Goal: Task Accomplishment & Management: Complete application form

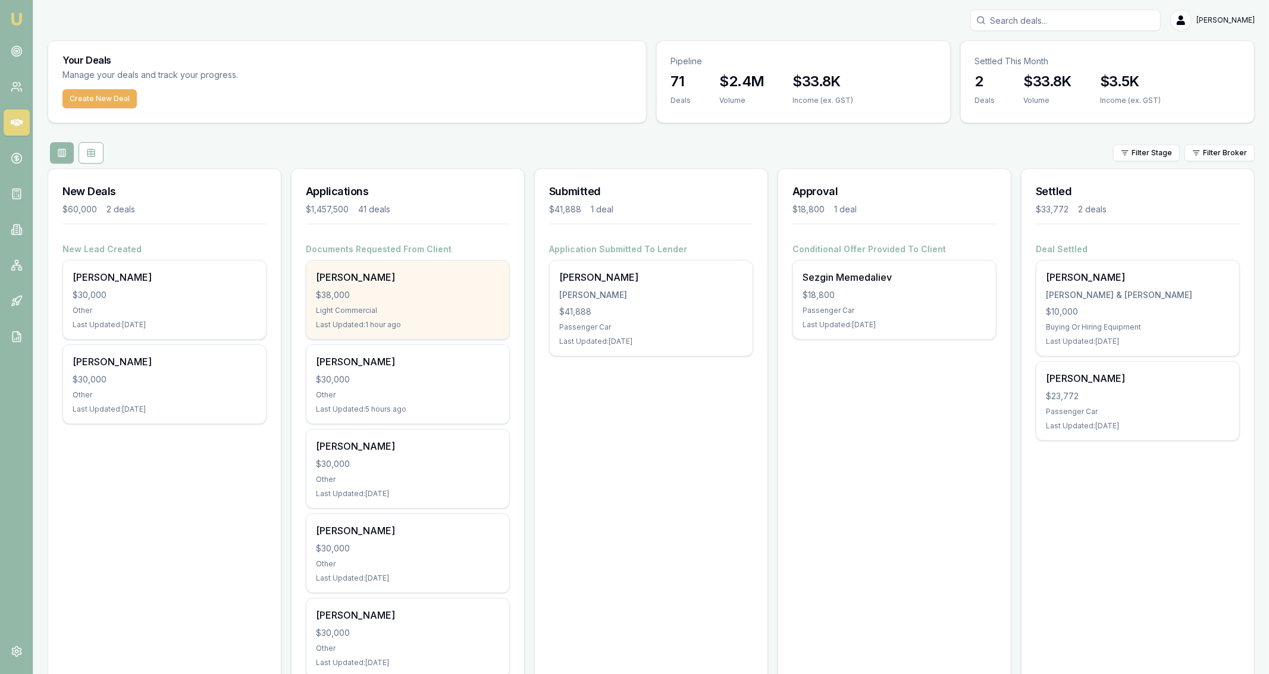
click at [386, 329] on div "Last Updated: 1 hour ago" at bounding box center [408, 325] width 184 height 10
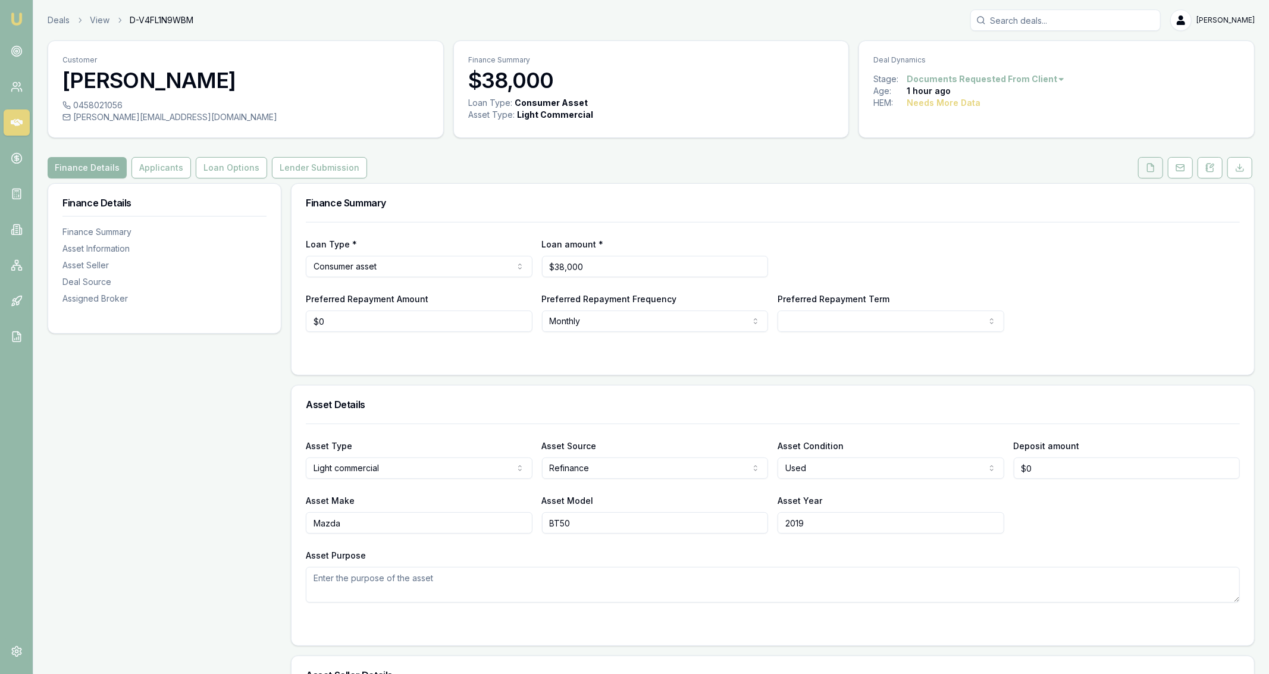
click at [1143, 169] on button at bounding box center [1150, 167] width 25 height 21
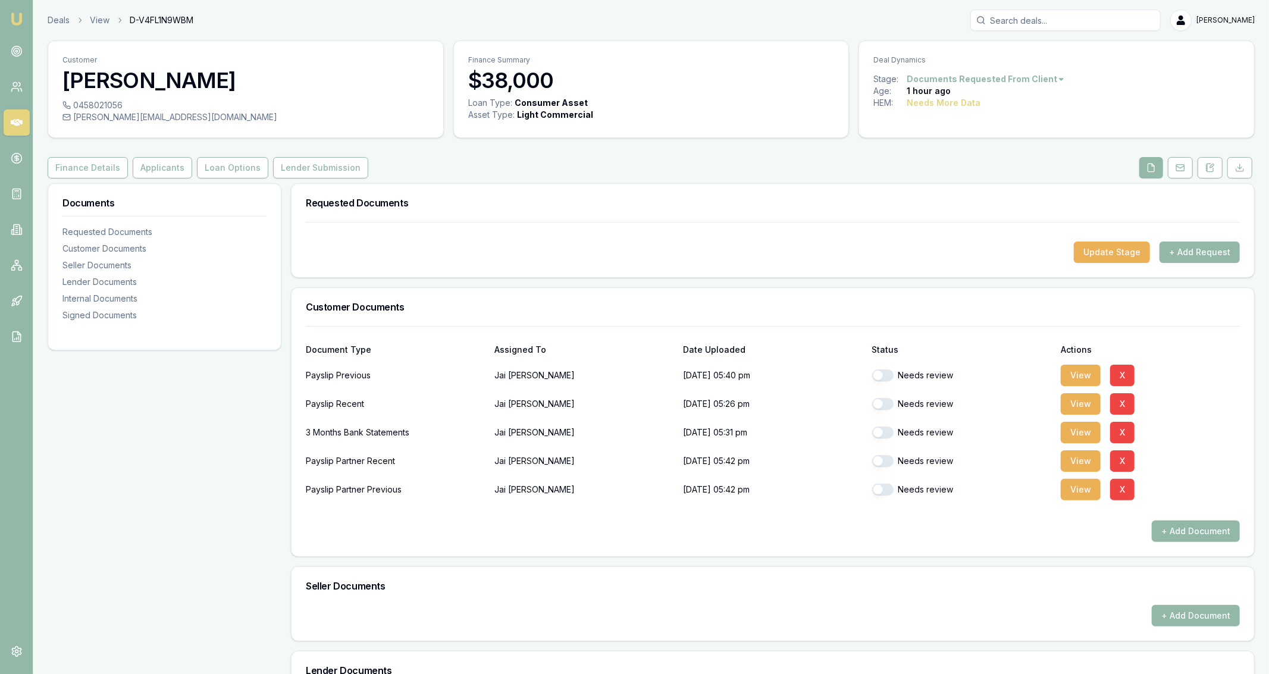
scroll to position [68, 0]
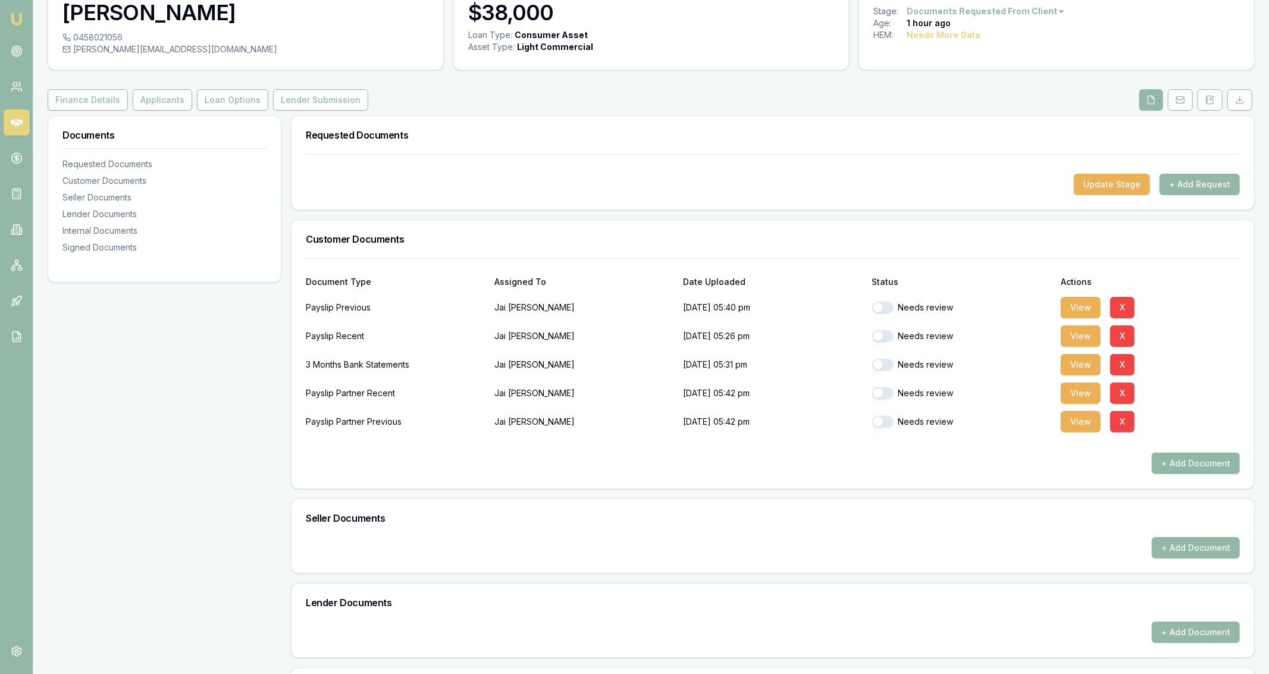
click at [1179, 461] on button "+ Add Document" at bounding box center [1196, 463] width 88 height 21
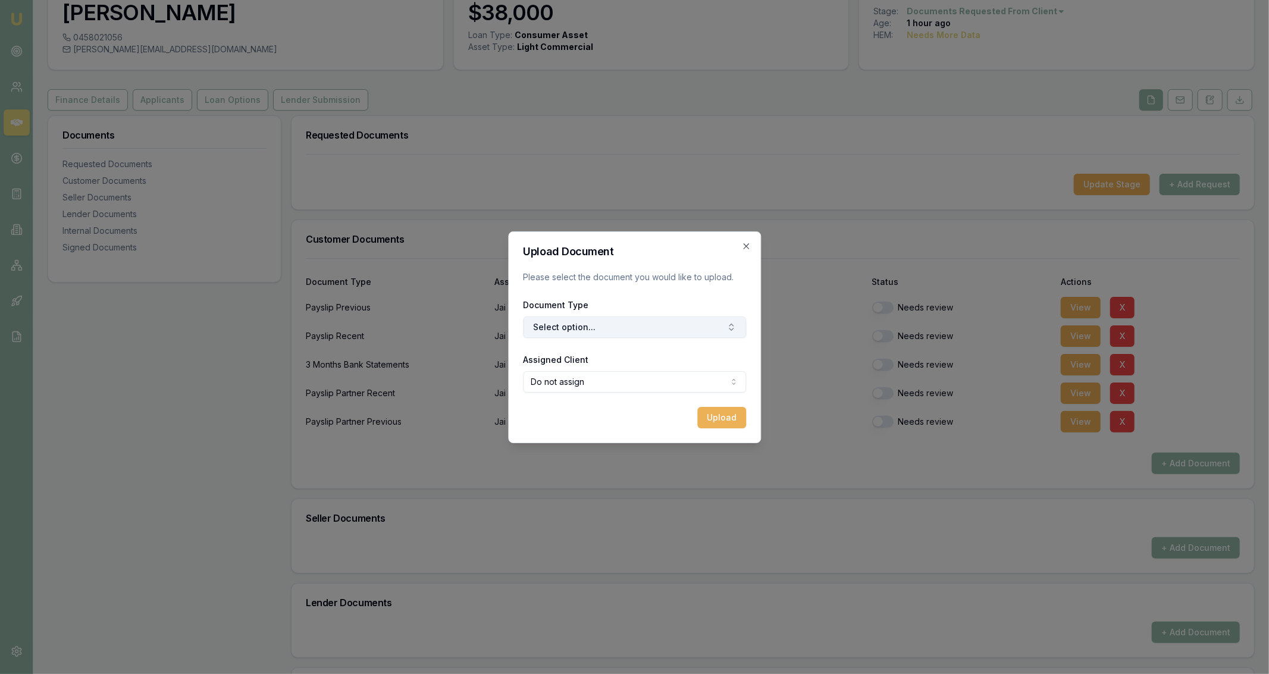
click at [554, 332] on button "Select option..." at bounding box center [634, 327] width 223 height 21
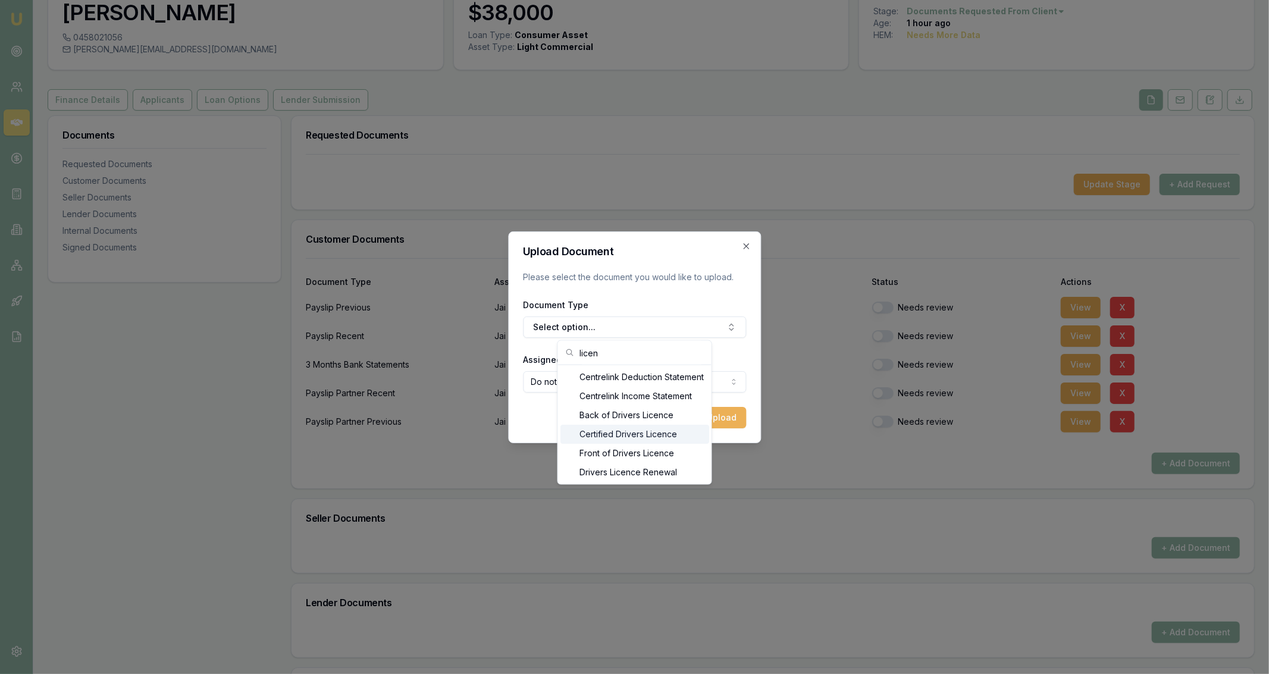
type input "licen"
click at [648, 451] on div "Front of Drivers Licence" at bounding box center [635, 453] width 149 height 19
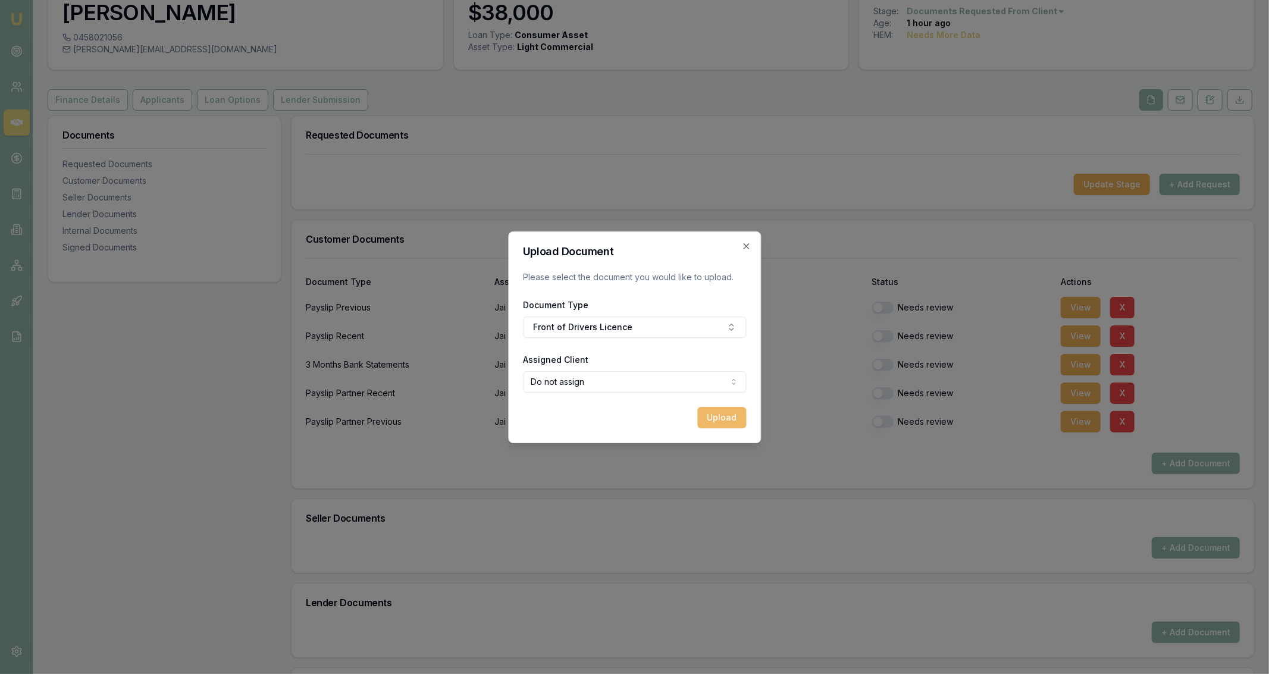
click at [721, 423] on button "Upload" at bounding box center [722, 417] width 49 height 21
click at [749, 249] on icon "button" at bounding box center [747, 247] width 10 height 10
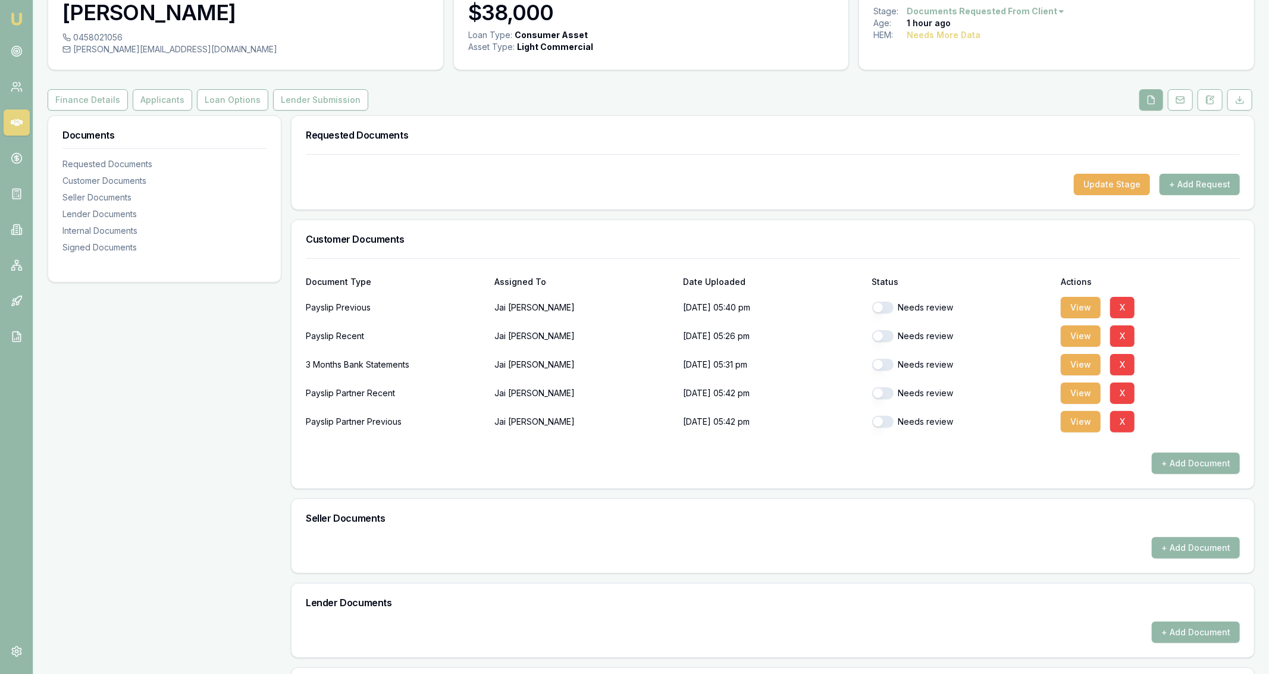
click at [1204, 188] on button "+ Add Request" at bounding box center [1200, 184] width 80 height 21
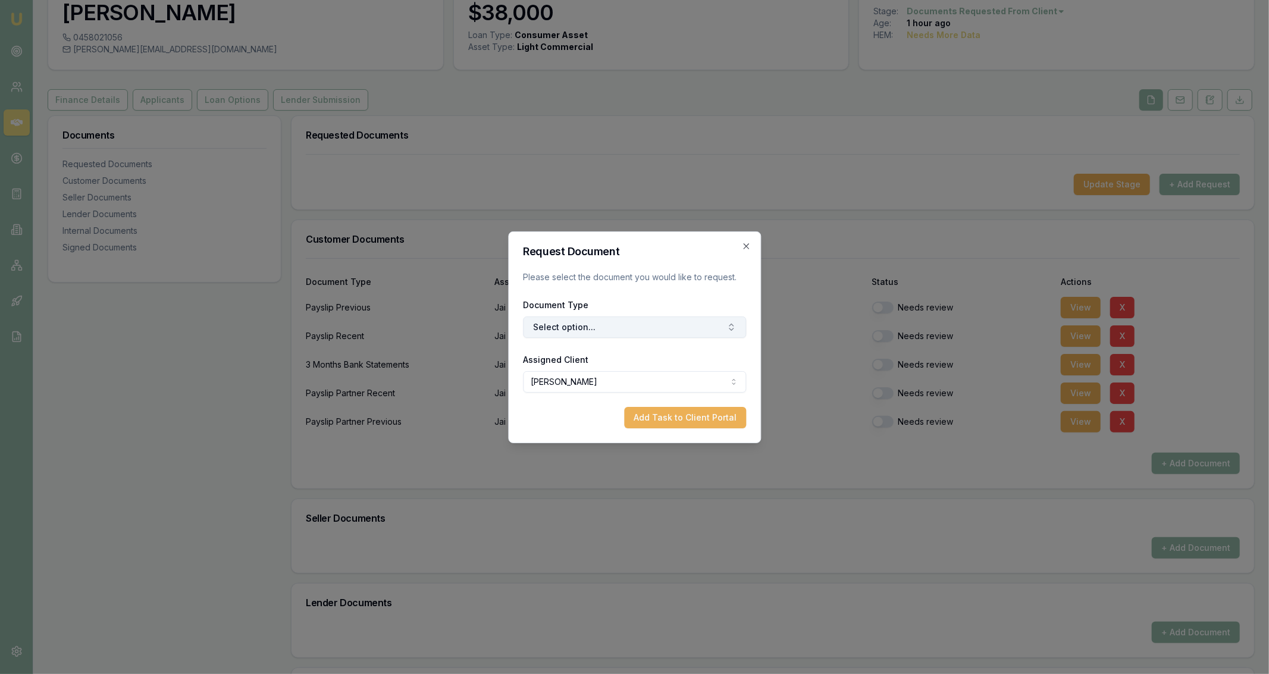
click at [578, 318] on button "Select option..." at bounding box center [634, 327] width 223 height 21
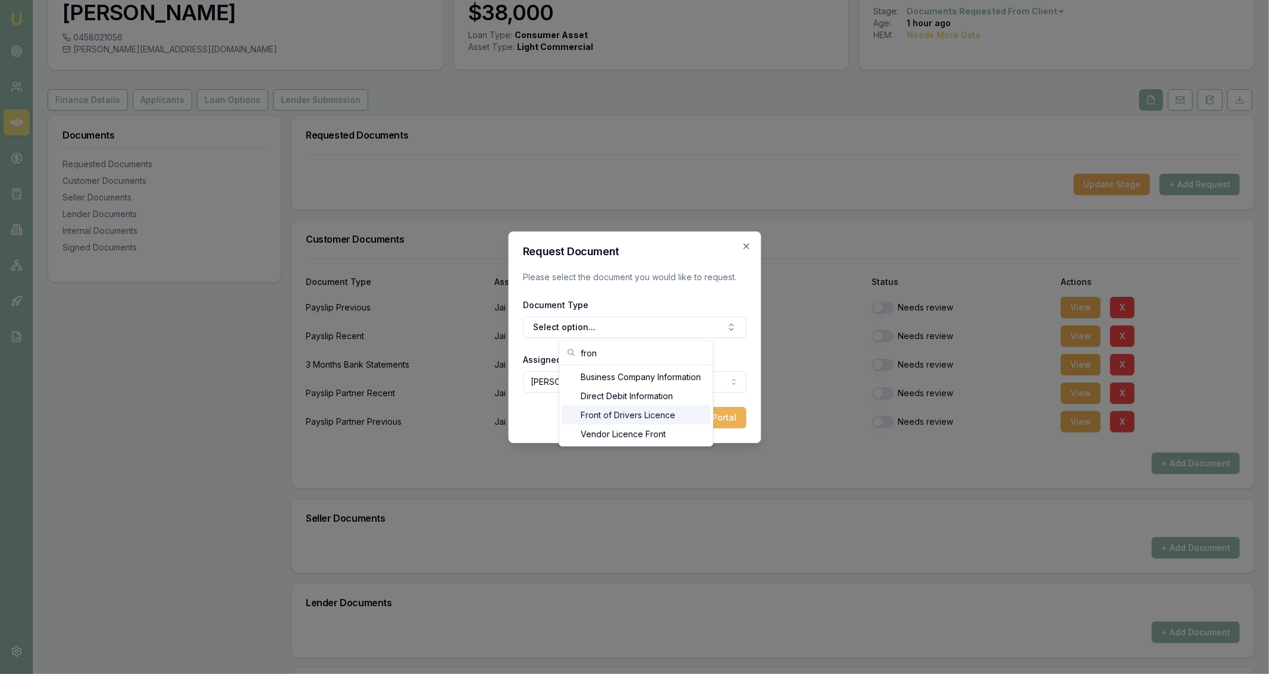
type input "fron"
click at [603, 420] on div "Front of Drivers Licence" at bounding box center [636, 415] width 149 height 19
click at [698, 412] on button "Add Task to Client Portal" at bounding box center [685, 417] width 122 height 21
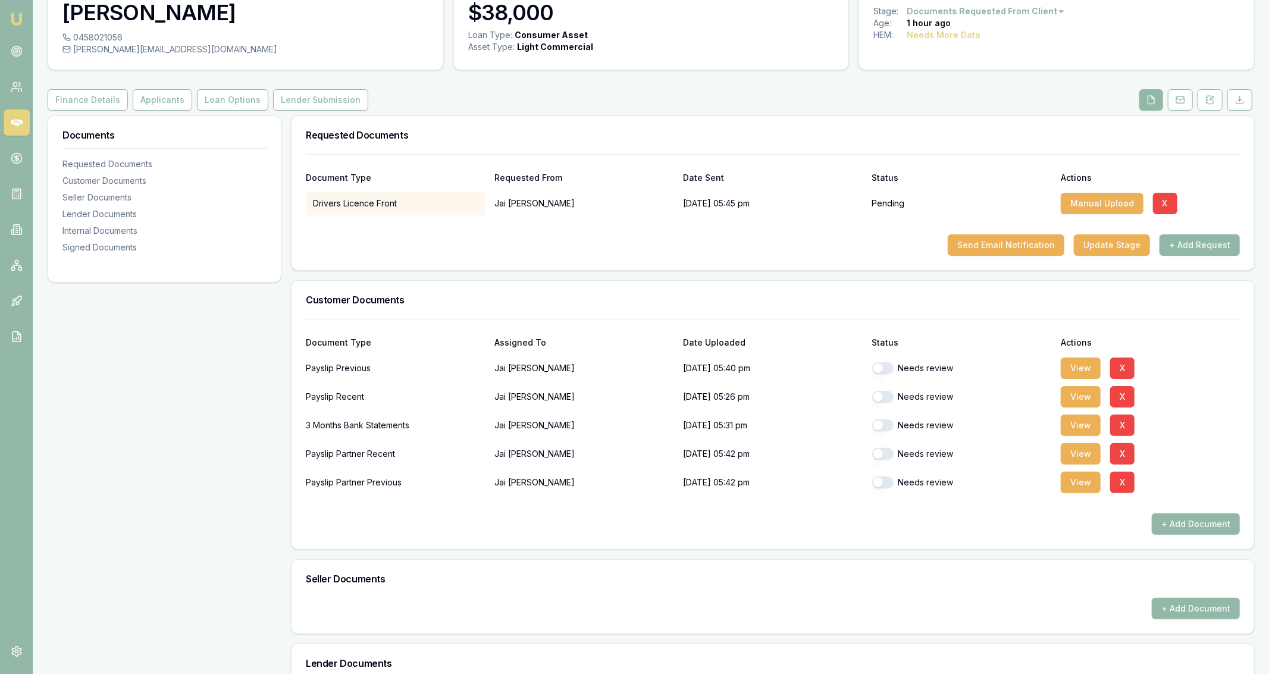
click at [1190, 240] on button "+ Add Request" at bounding box center [1200, 244] width 80 height 21
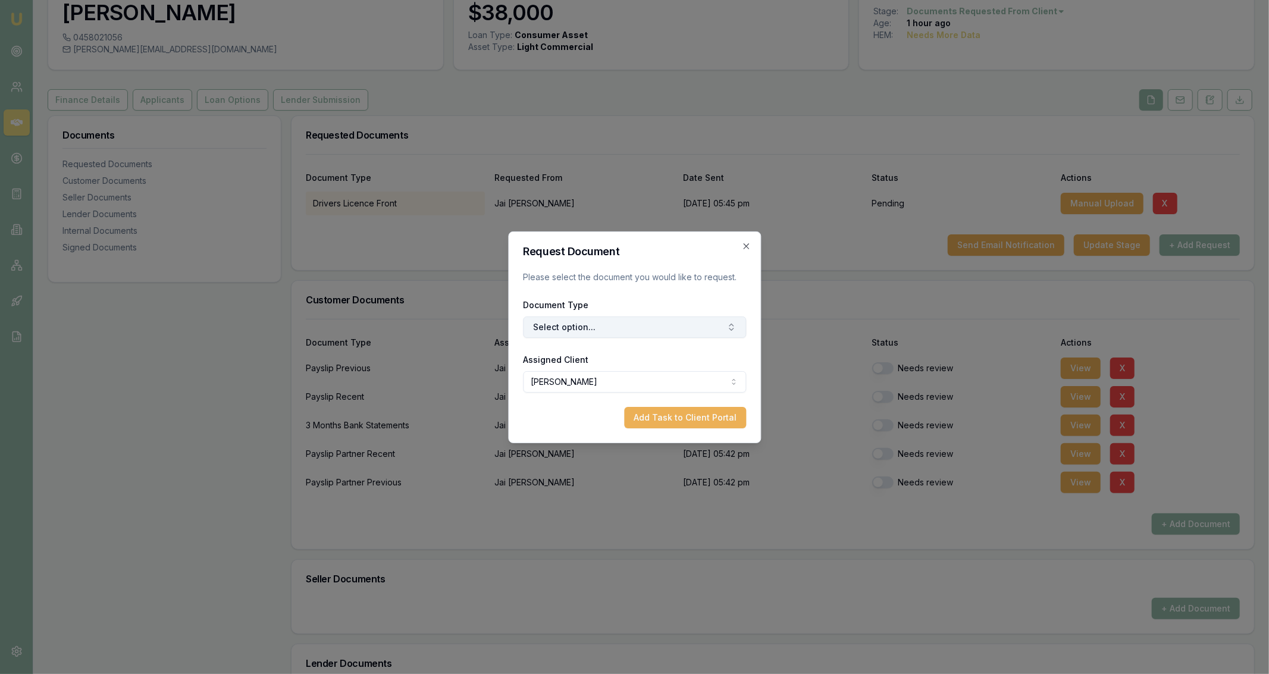
click at [697, 322] on button "Select option..." at bounding box center [634, 327] width 223 height 21
type input "back"
click at [686, 374] on div "Back of Drivers Licence" at bounding box center [641, 377] width 149 height 19
click at [686, 412] on button "Add Task to Client Portal" at bounding box center [685, 417] width 122 height 21
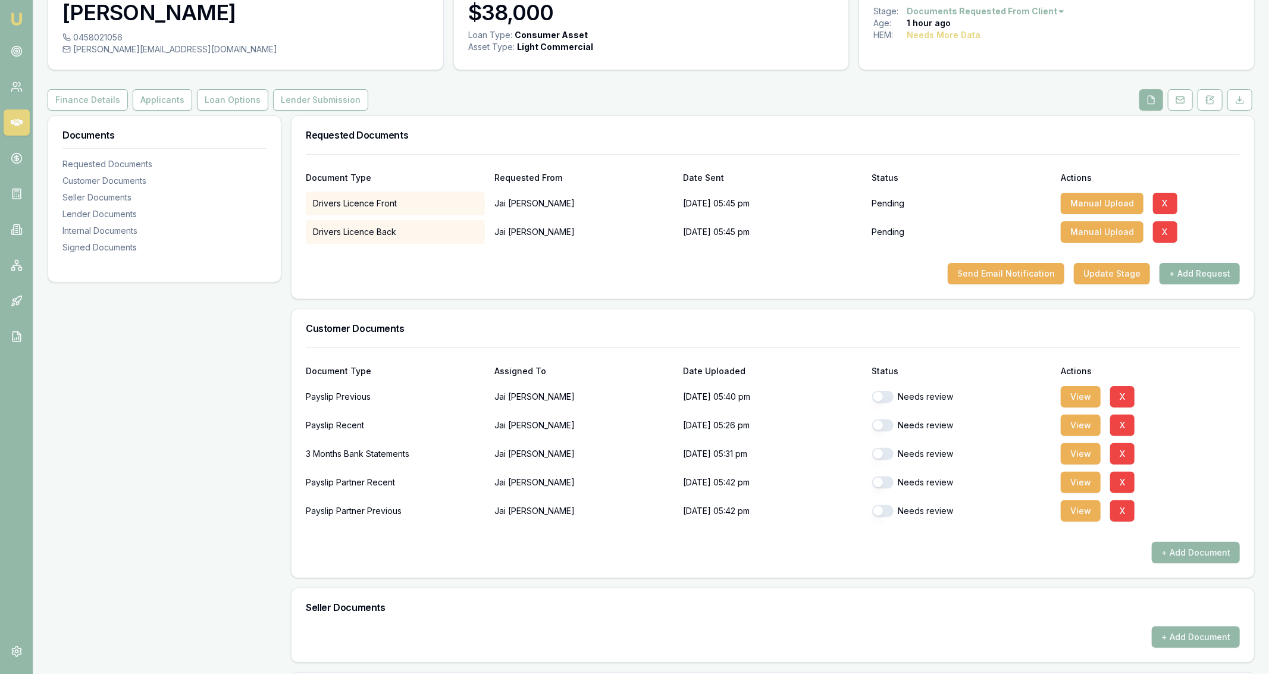
click at [1203, 273] on button "+ Add Request" at bounding box center [1200, 273] width 80 height 21
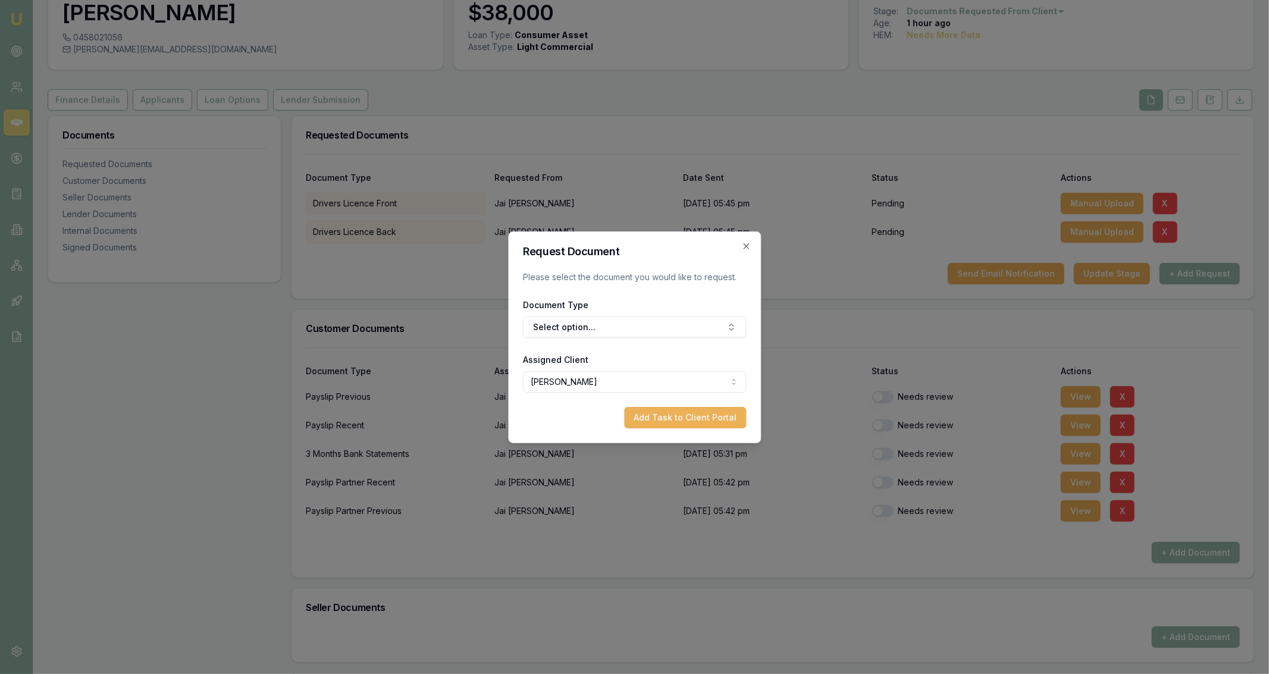
click at [687, 340] on form "Request Document Please select the document you would like to request. Document…" at bounding box center [634, 337] width 223 height 182
click at [683, 328] on button "Select option..." at bounding box center [634, 327] width 223 height 21
type input "medica"
click at [675, 374] on div "Medicare Card" at bounding box center [641, 377] width 149 height 19
click at [665, 409] on button "Add Task to Client Portal" at bounding box center [685, 417] width 122 height 21
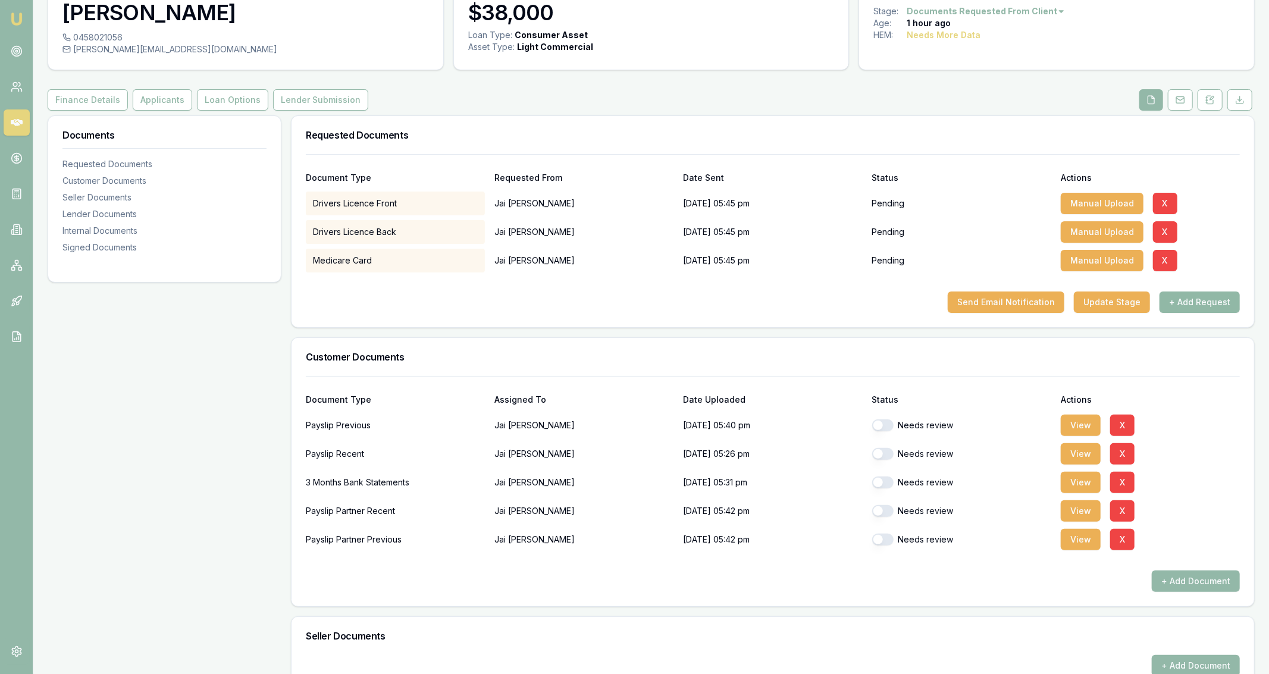
click at [1184, 302] on button "+ Add Request" at bounding box center [1200, 302] width 80 height 21
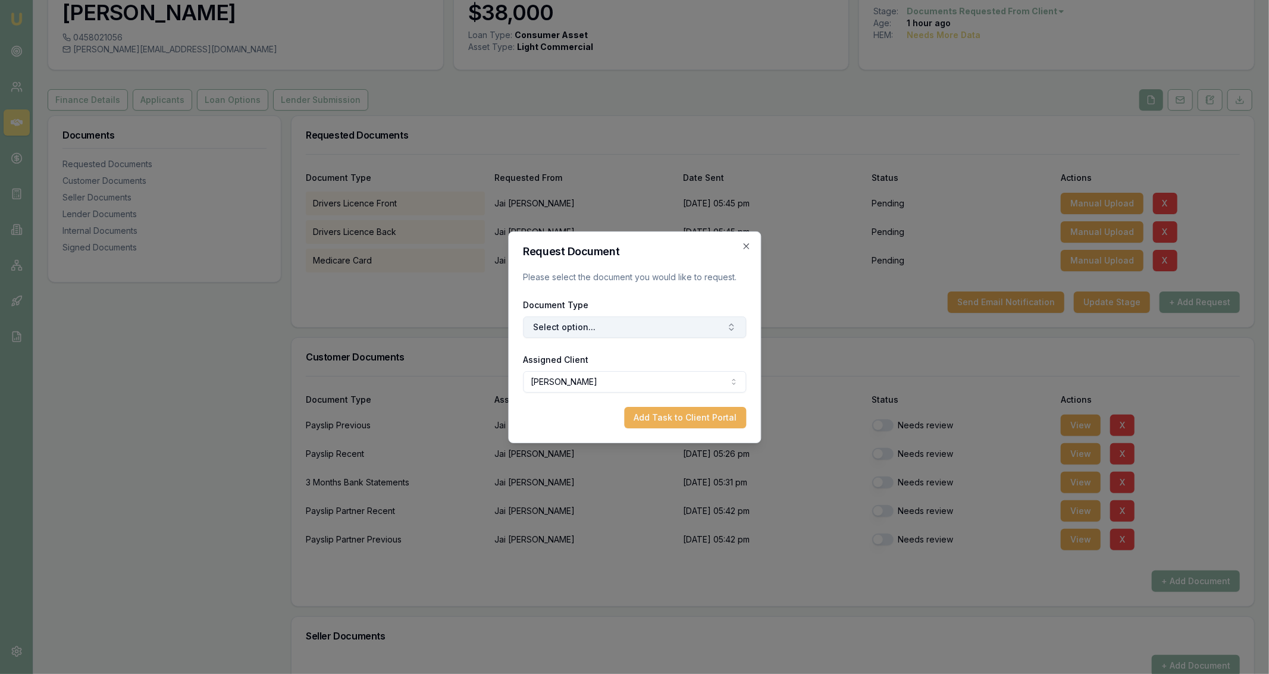
click at [696, 324] on button "Select option..." at bounding box center [634, 327] width 223 height 21
type input "payou"
click at [683, 398] on div "Vendor Payout Letter" at bounding box center [641, 396] width 149 height 19
click at [677, 423] on button "Add Task to Client Portal" at bounding box center [685, 417] width 122 height 21
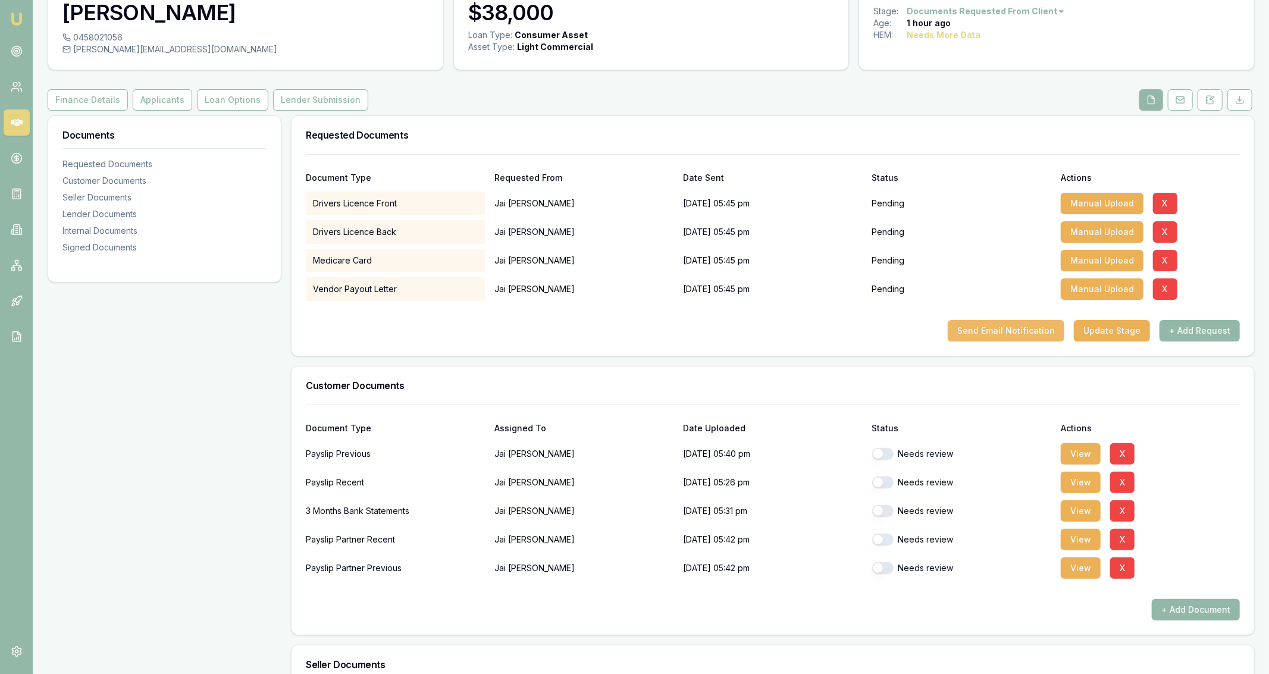
click at [1025, 332] on button "Send Email Notification" at bounding box center [1006, 330] width 117 height 21
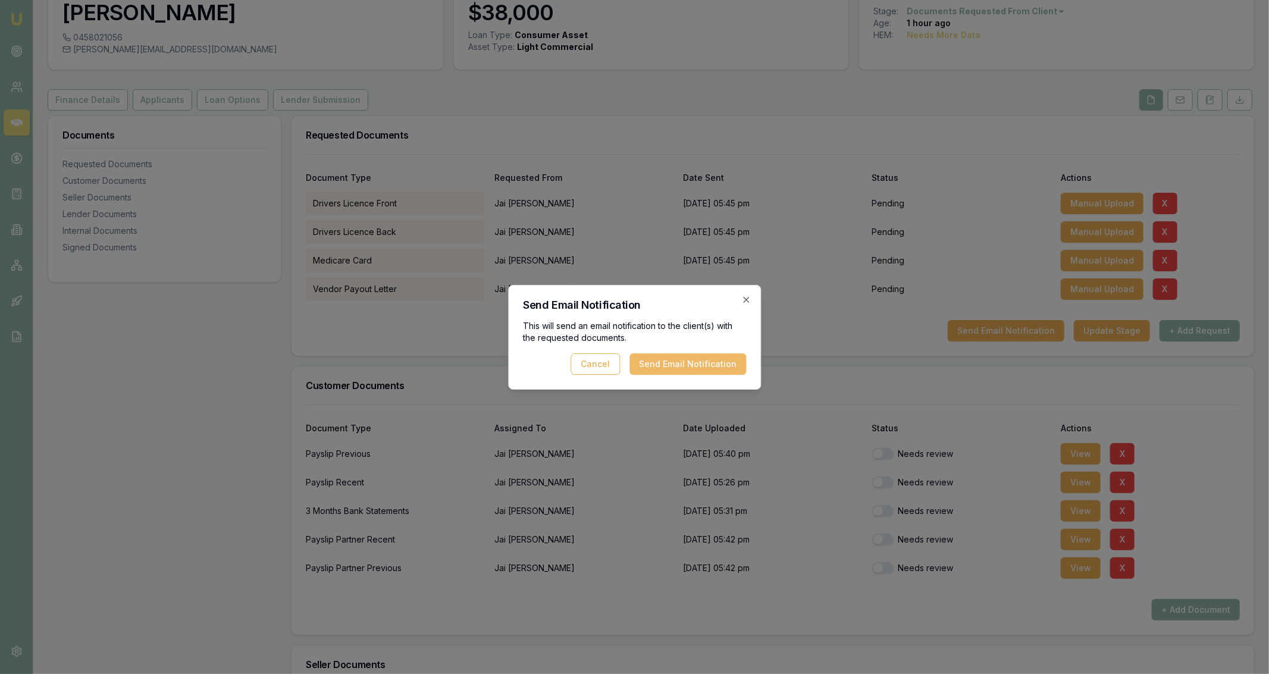
click at [727, 367] on button "Send Email Notification" at bounding box center [688, 364] width 117 height 21
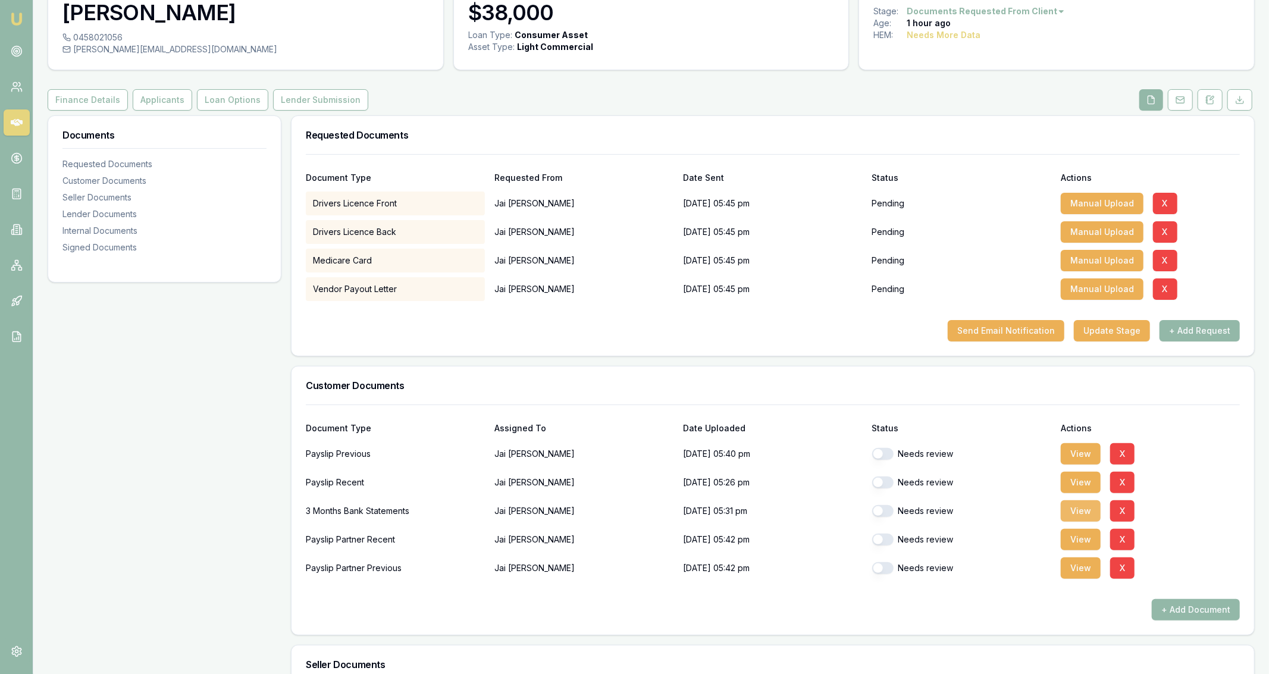
click at [1074, 511] on button "View" at bounding box center [1081, 511] width 40 height 21
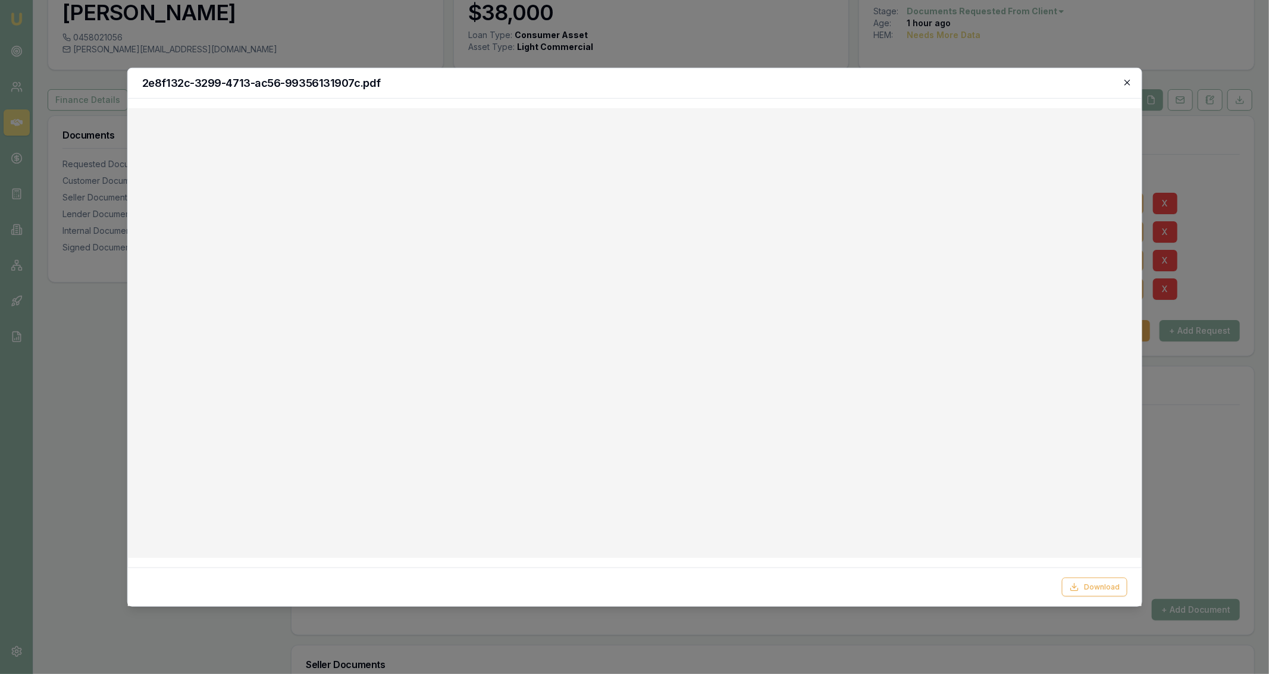
click at [1128, 80] on icon "button" at bounding box center [1128, 82] width 10 height 10
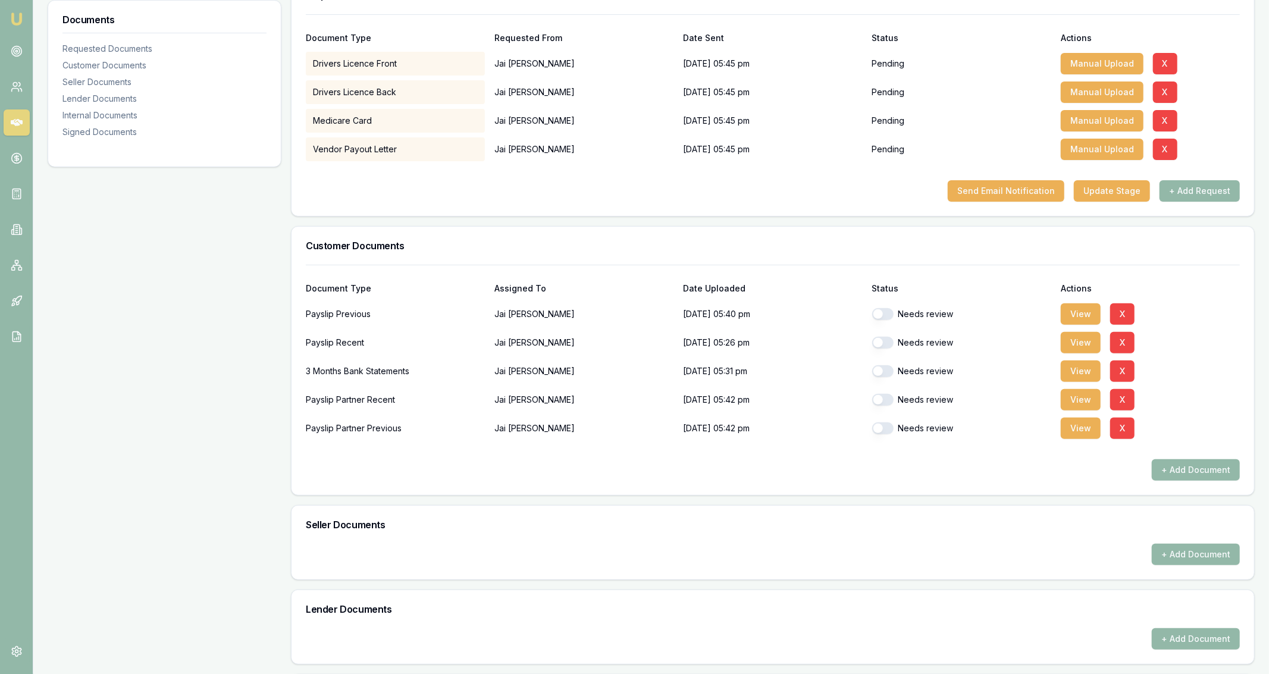
scroll to position [0, 0]
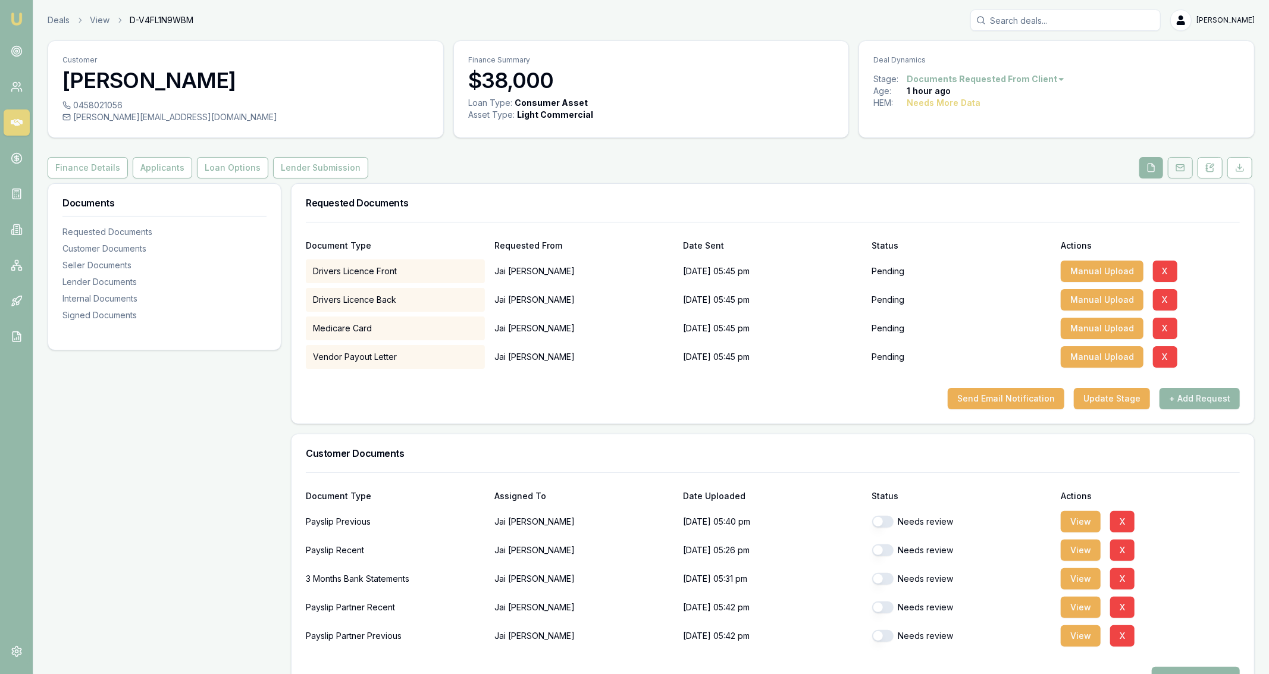
click at [1179, 171] on icon at bounding box center [1181, 168] width 10 height 10
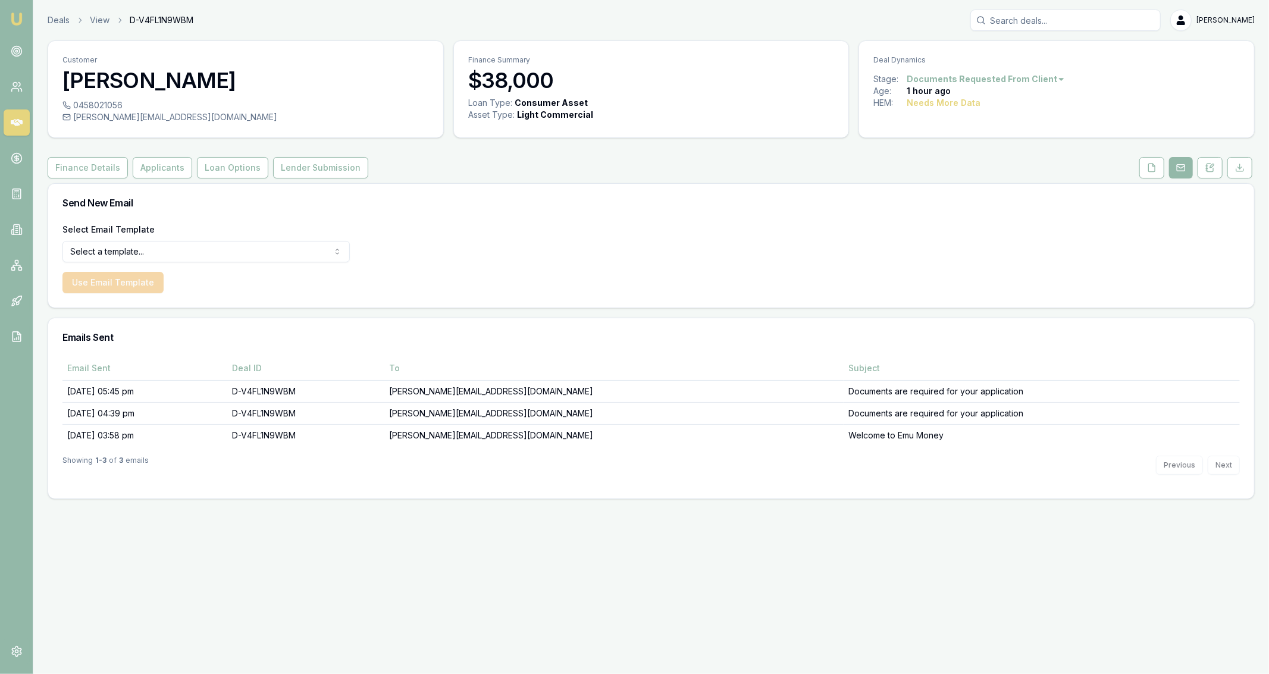
click at [42, 20] on header "Deals View D-V4FL1N9WBM Jackson Fanfulla Toggle Menu" at bounding box center [651, 20] width 1236 height 21
click at [54, 20] on link "Deals" at bounding box center [59, 20] width 22 height 12
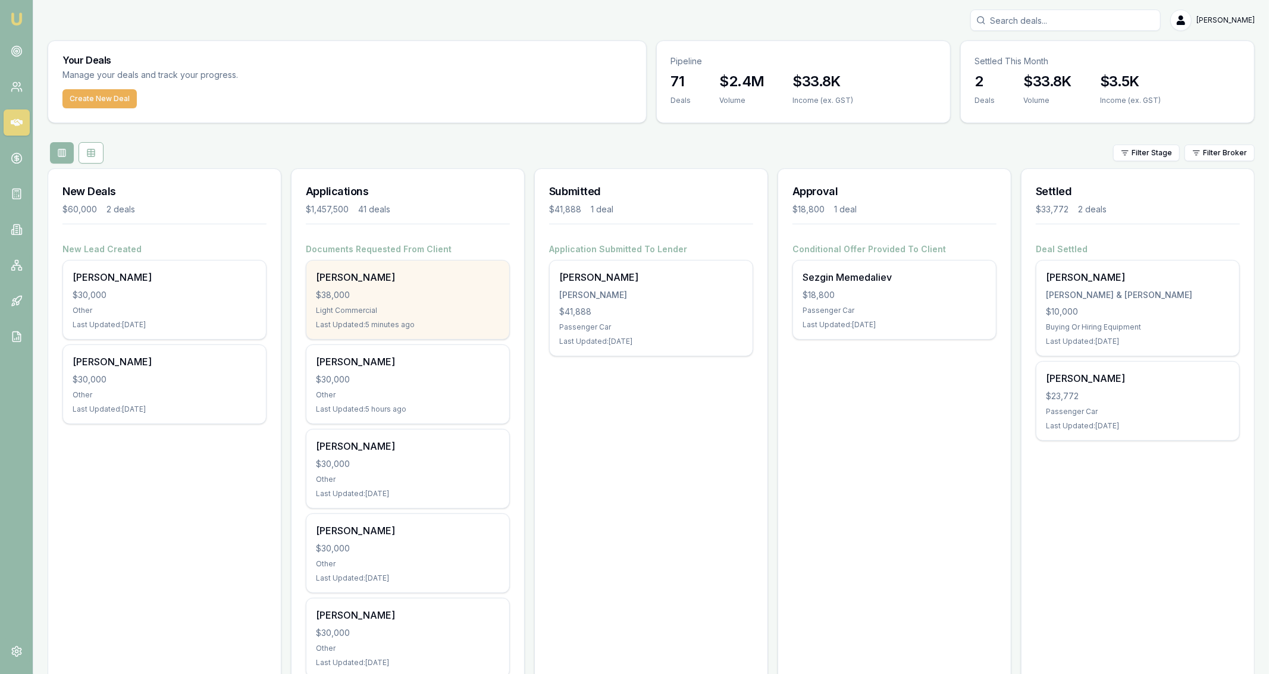
click at [457, 319] on div "Jai Harrington $38,000 Light Commercial Last Updated: 5 minutes ago" at bounding box center [407, 300] width 203 height 79
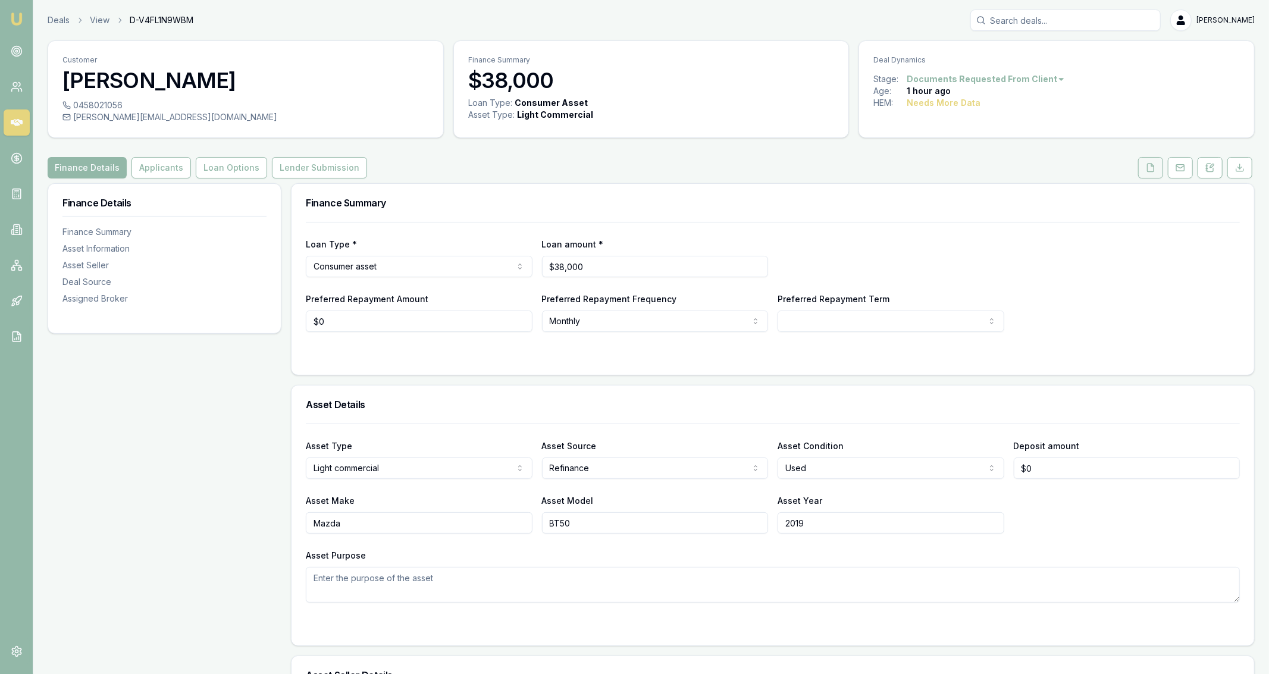
click at [1150, 161] on button at bounding box center [1150, 167] width 25 height 21
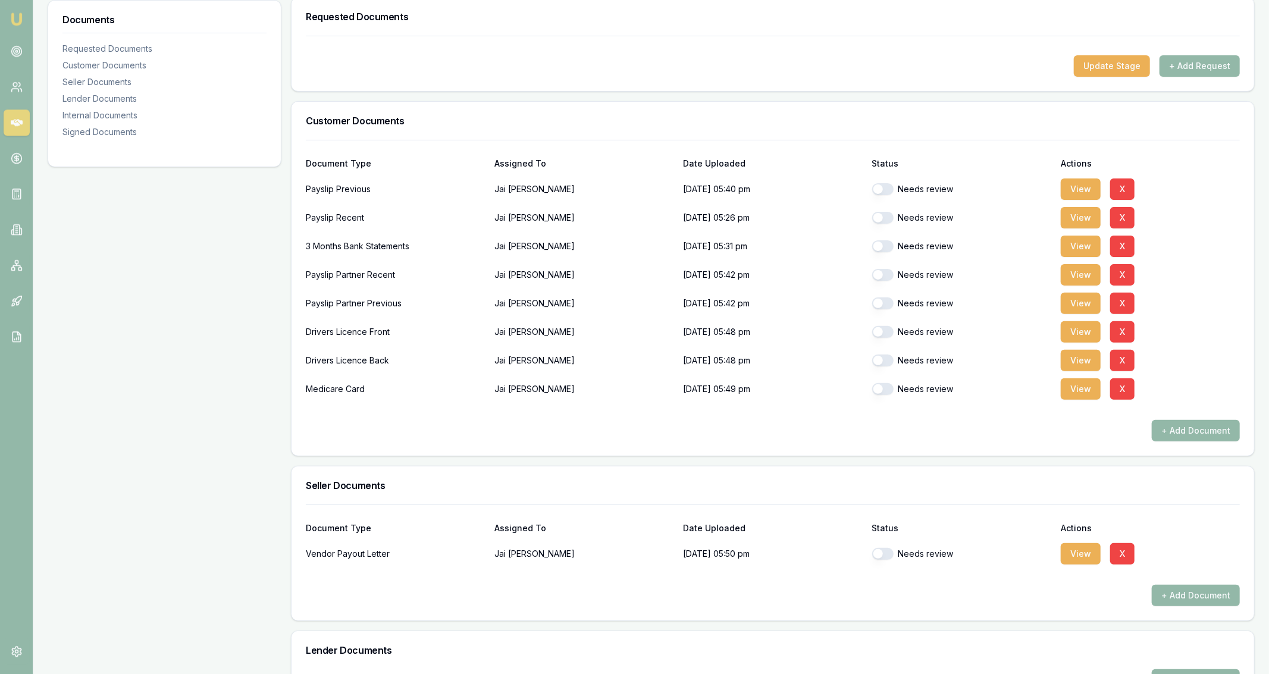
scroll to position [183, 0]
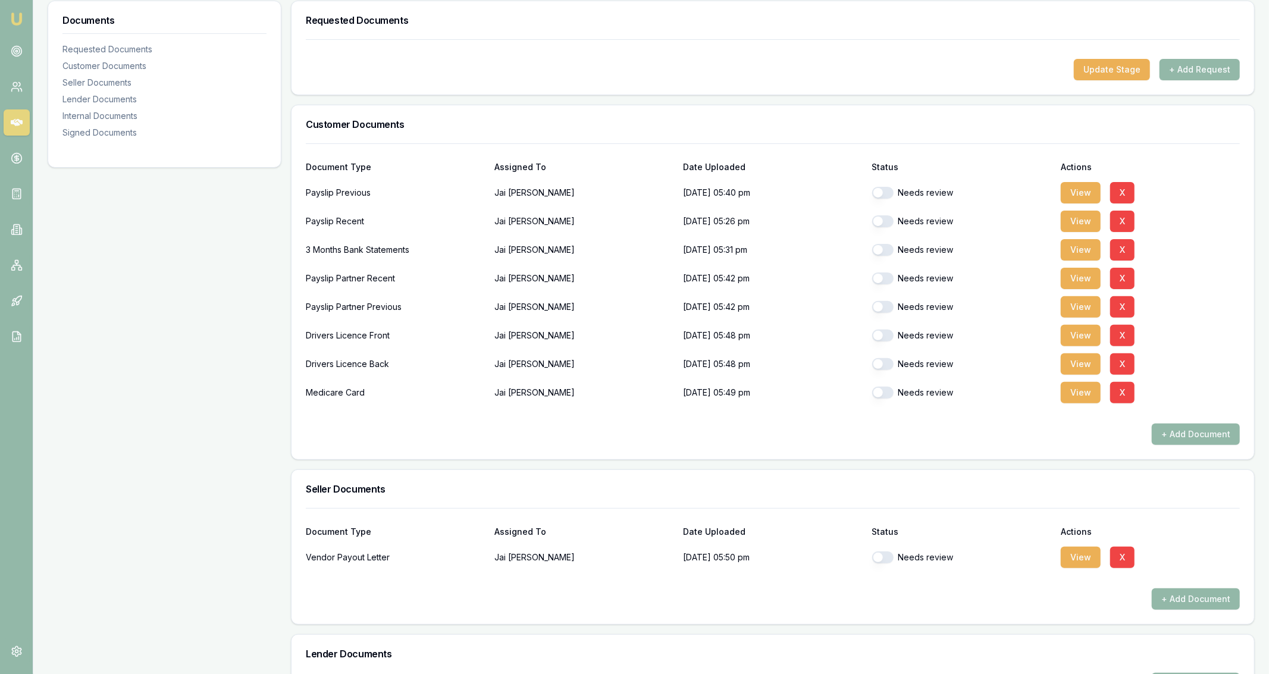
click at [886, 336] on button "button" at bounding box center [882, 336] width 21 height 12
checkbox input "true"
click at [886, 364] on button "button" at bounding box center [882, 364] width 21 height 12
checkbox input "true"
click at [889, 392] on button "button" at bounding box center [882, 393] width 21 height 12
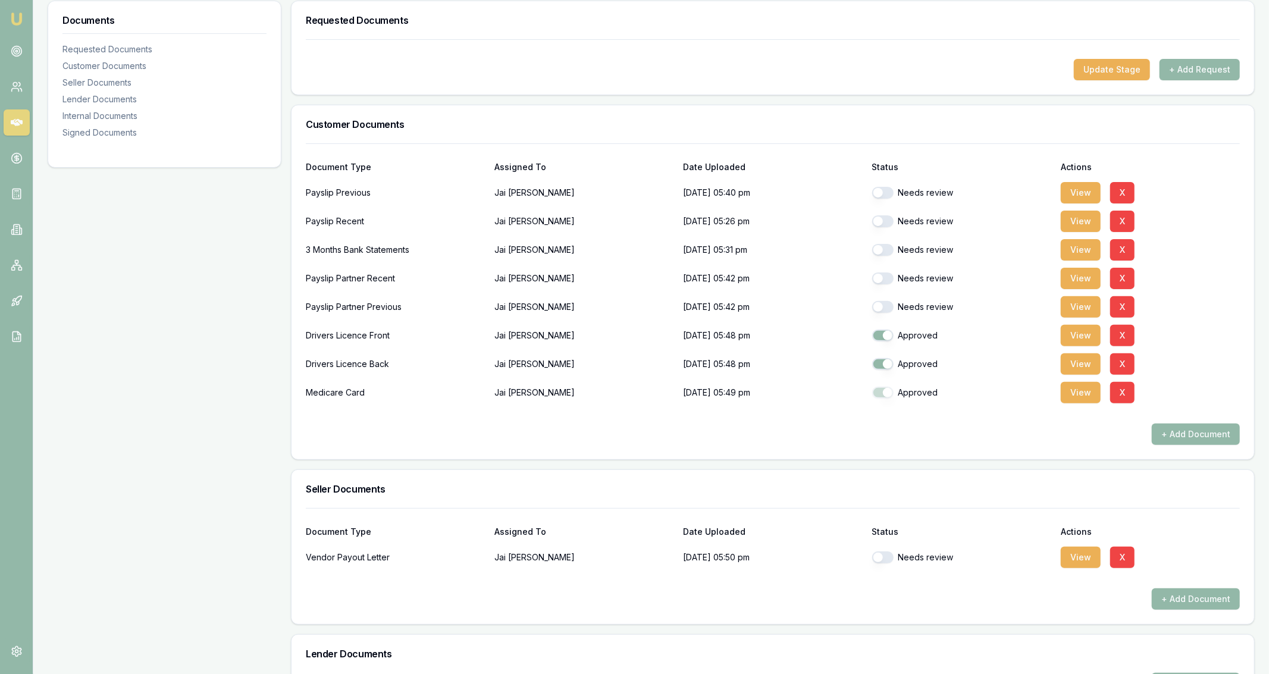
checkbox input "true"
click at [890, 559] on button "button" at bounding box center [882, 558] width 21 height 12
checkbox input "true"
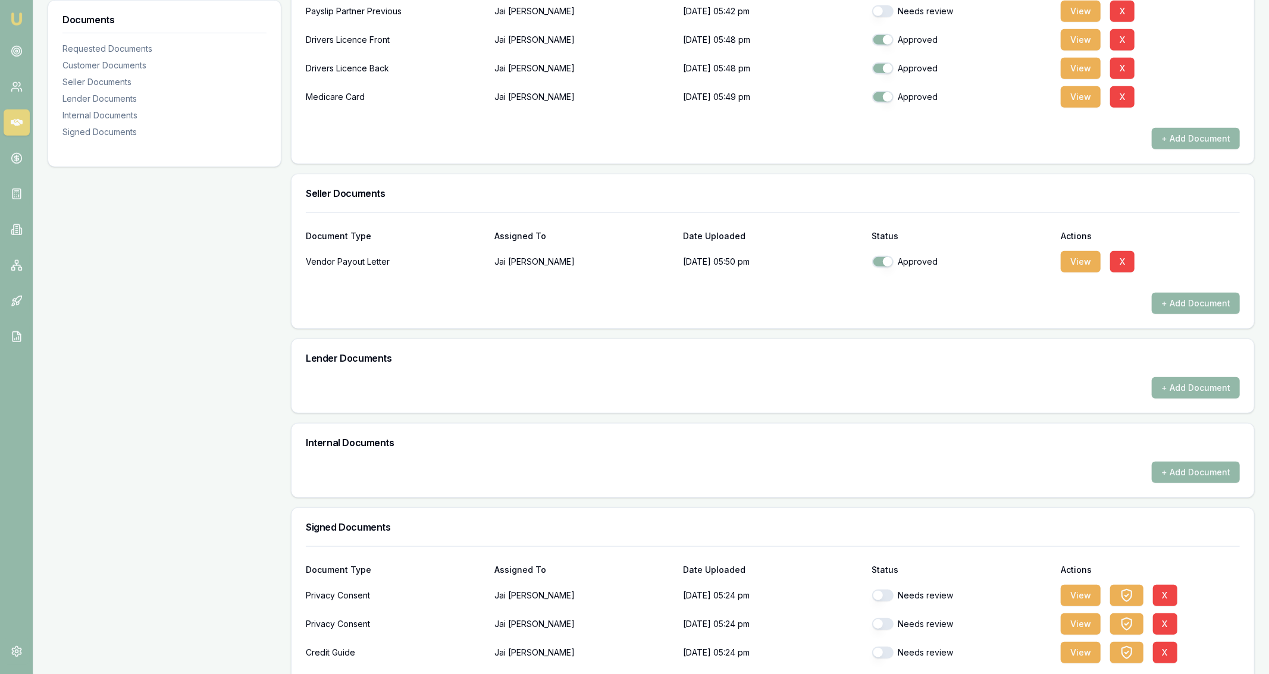
scroll to position [533, 0]
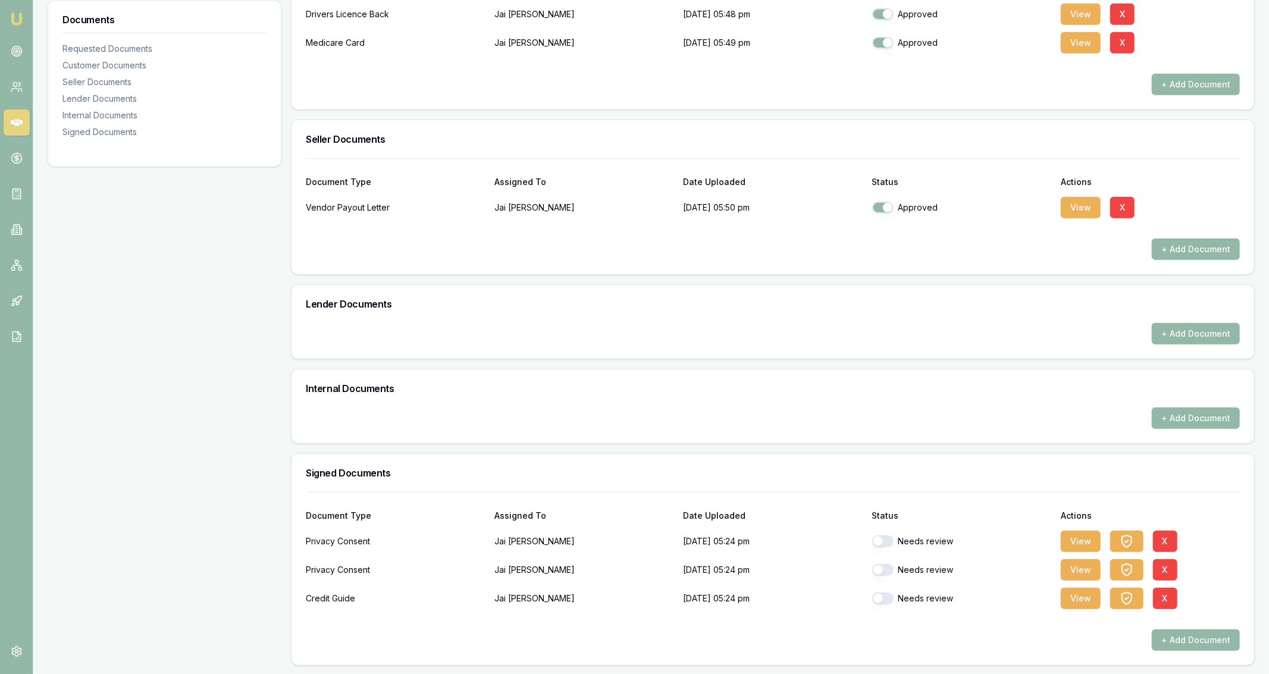
click at [879, 544] on button "button" at bounding box center [882, 542] width 21 height 12
checkbox input "true"
click at [878, 572] on button "button" at bounding box center [882, 570] width 21 height 12
checkbox input "true"
checkbox input "false"
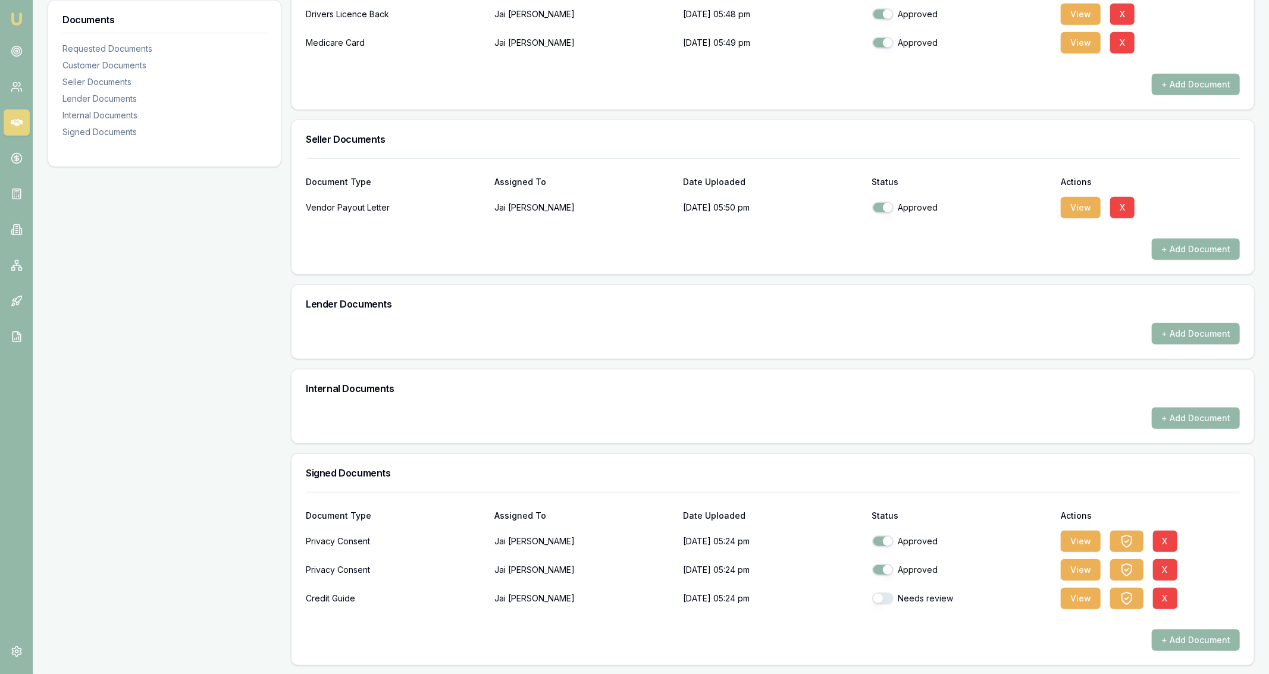
click at [882, 602] on button "button" at bounding box center [882, 599] width 21 height 12
checkbox input "false"
click at [889, 542] on button "button" at bounding box center [882, 542] width 21 height 12
checkbox input "true"
click at [889, 602] on button "button" at bounding box center [882, 599] width 21 height 12
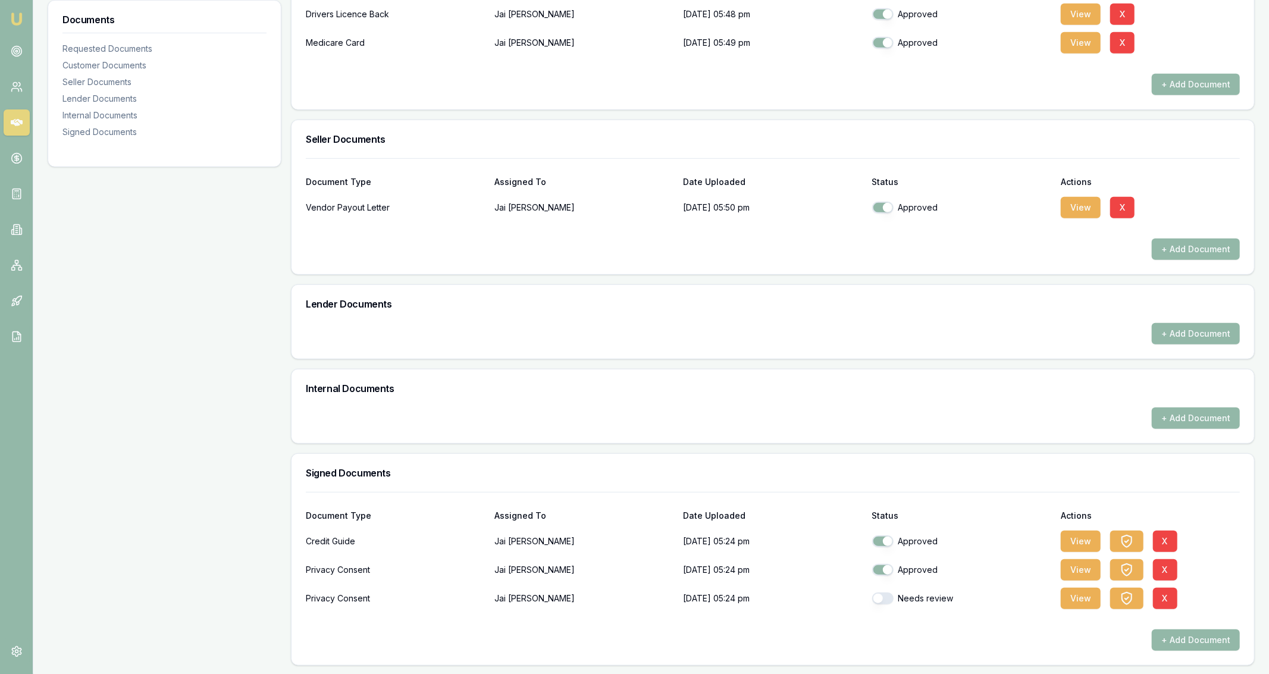
checkbox input "true"
click at [313, 475] on h3 "Signed Documents" at bounding box center [773, 473] width 934 height 10
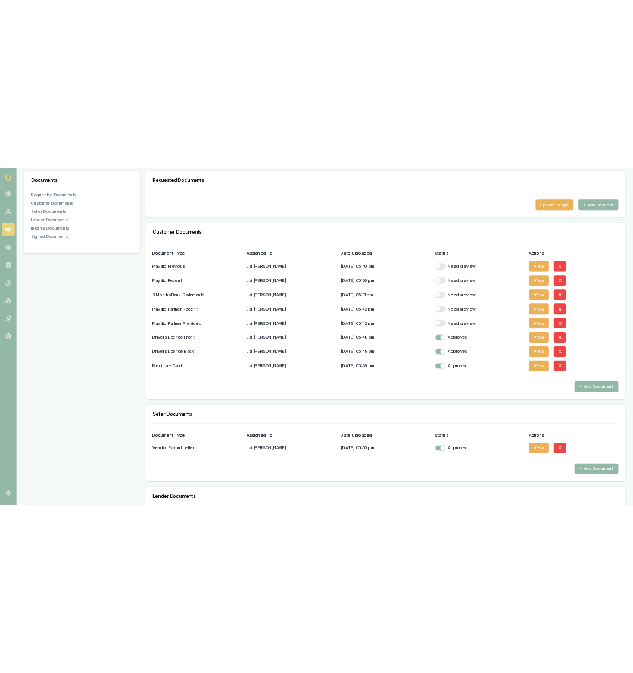
scroll to position [39, 0]
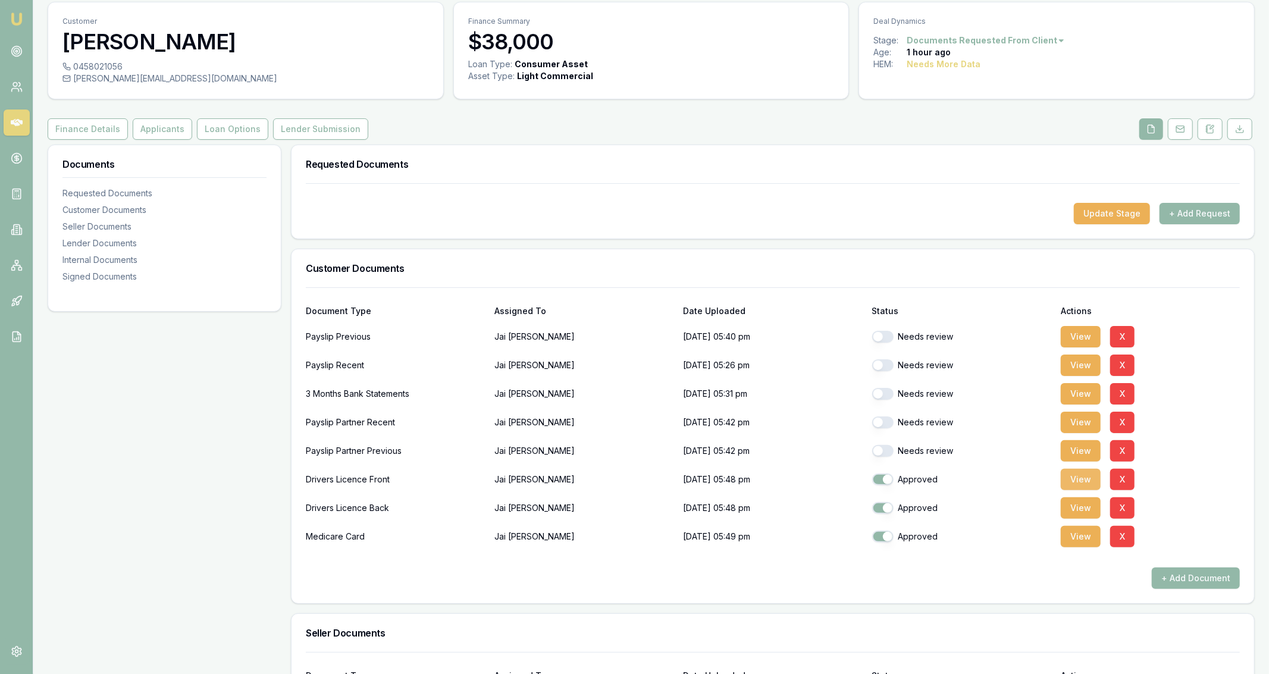
click at [1080, 484] on button "View" at bounding box center [1081, 479] width 40 height 21
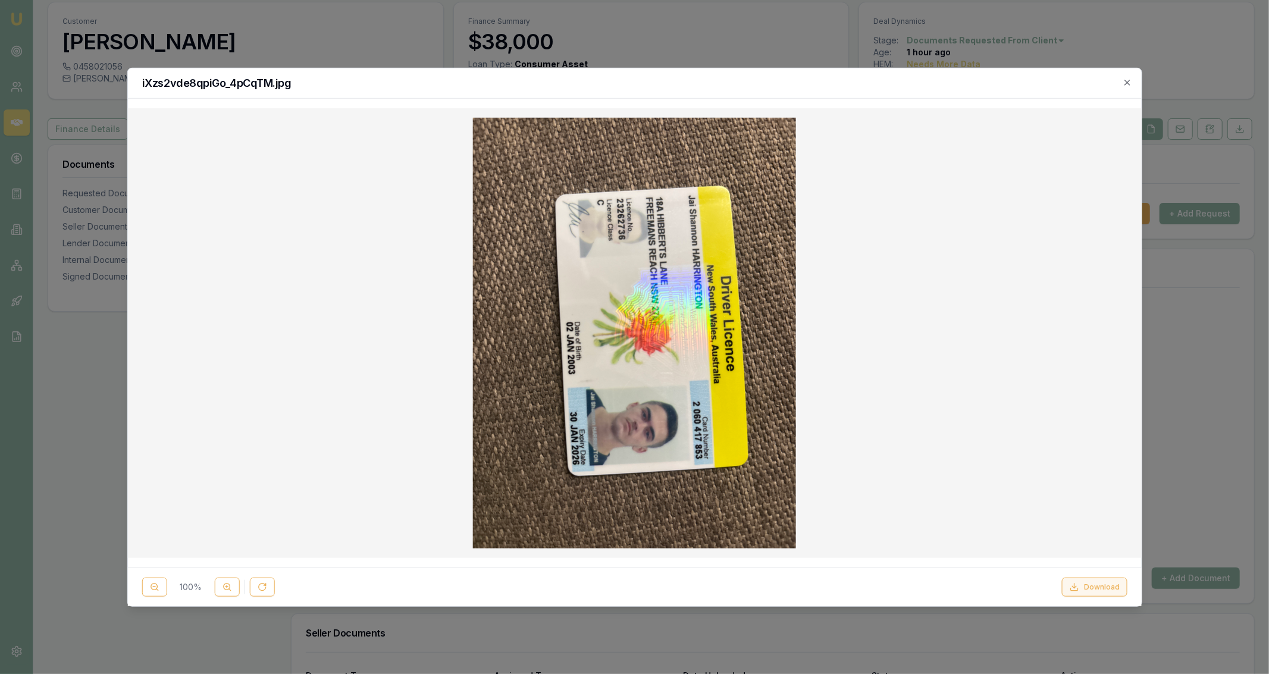
click at [1115, 586] on button "Download" at bounding box center [1094, 587] width 65 height 19
click at [461, 27] on div at bounding box center [634, 337] width 1269 height 674
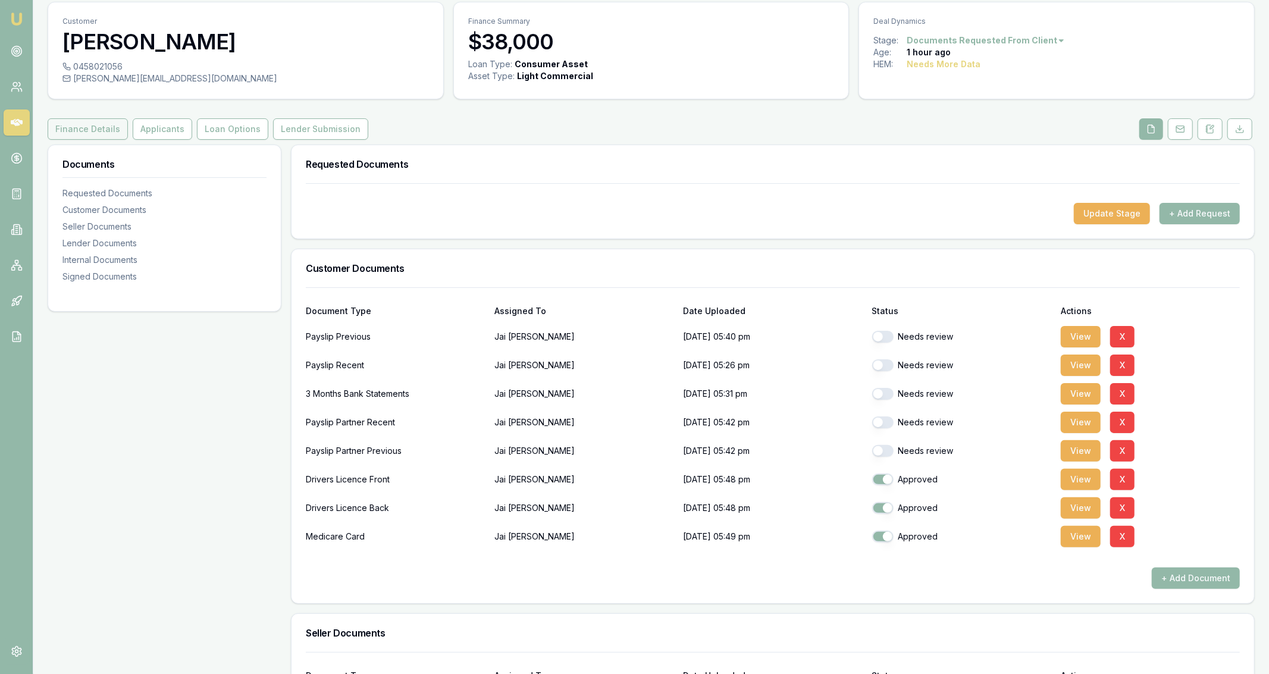
click at [105, 128] on button "Finance Details" at bounding box center [88, 128] width 80 height 21
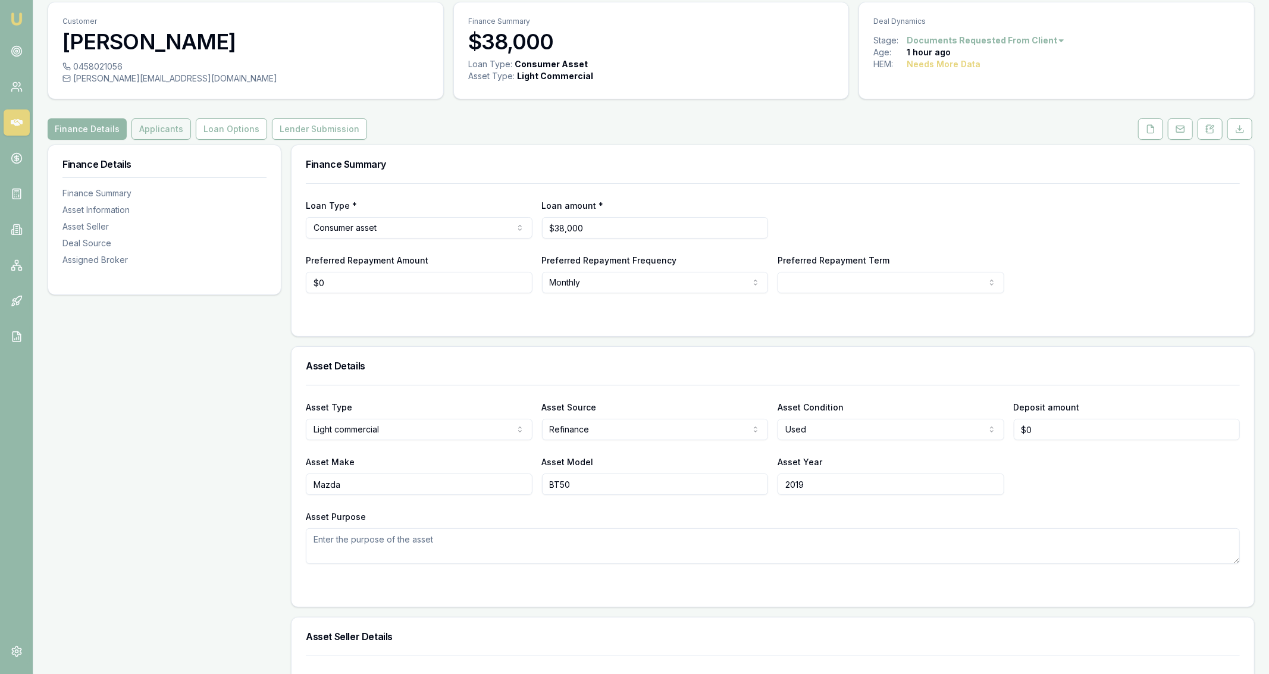
click at [142, 139] on button "Applicants" at bounding box center [162, 128] width 60 height 21
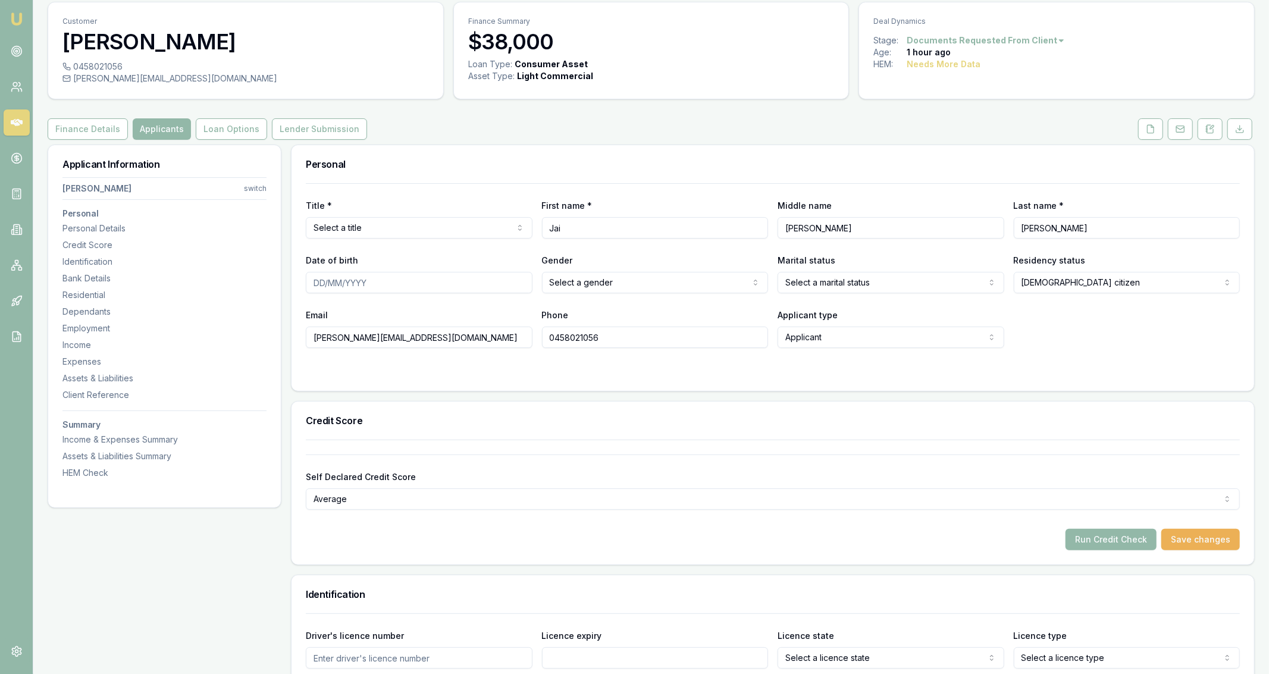
click at [350, 228] on html "Emu Broker Deals View D-V4FL1N9WBM [PERSON_NAME] Fanfulla Toggle Menu Customer …" at bounding box center [634, 298] width 1269 height 674
click at [462, 281] on input "Date of birth" at bounding box center [419, 282] width 227 height 21
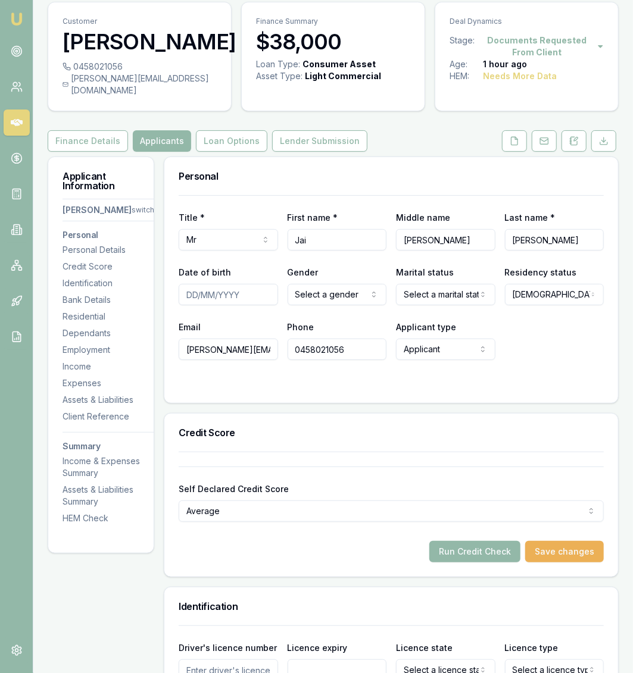
click at [243, 284] on input "Date of birth" at bounding box center [228, 294] width 99 height 21
type input "[DATE]"
select select "DE_FACTO"
click at [441, 379] on div at bounding box center [391, 384] width 425 height 10
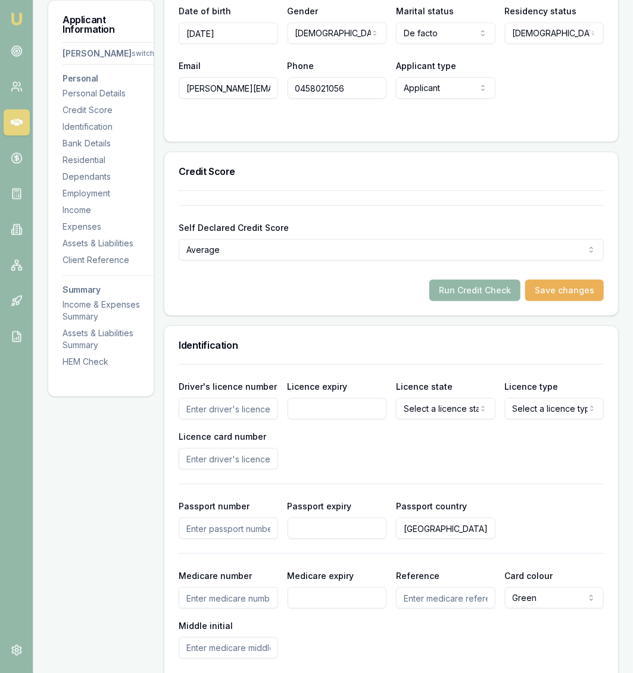
scroll to position [301, 0]
click at [246, 398] on input "Driver's licence number" at bounding box center [228, 408] width 99 height 21
type input "2"
type input "23262736"
type input "30"
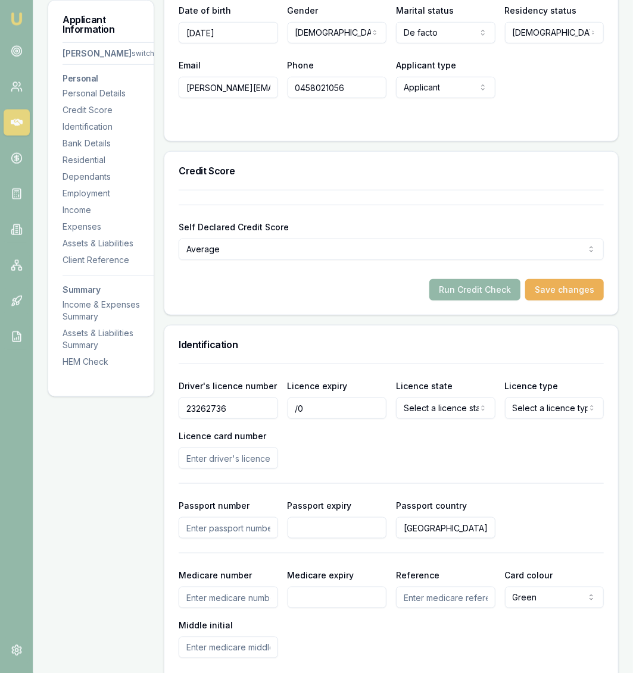
type input "/"
type input "[DATE]"
click at [420, 373] on html "Emu Broker Deals View D-V4FL1N9WBM [PERSON_NAME] Fanfulla Toggle Menu Customer …" at bounding box center [316, 35] width 633 height 673
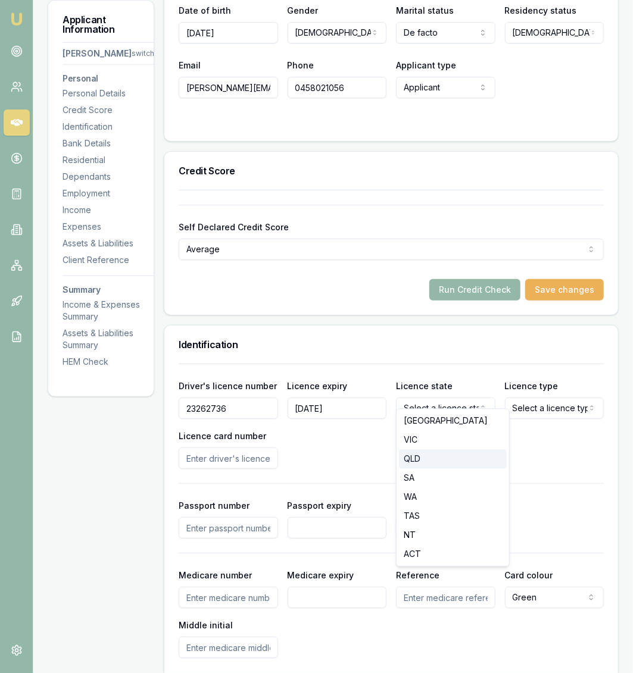
select select "QLD"
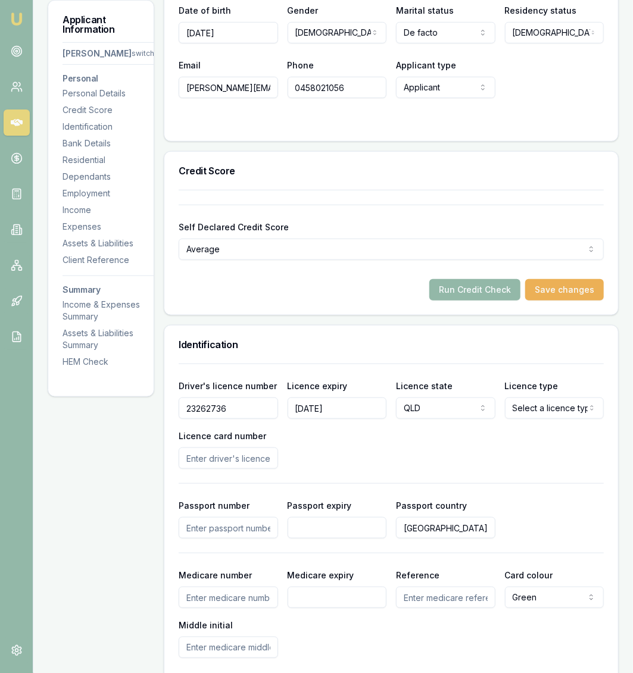
click at [424, 439] on div "Driver's licence number [DRIVERS_LICENSE_NUMBER] Licence expiry [DATE] Licence …" at bounding box center [391, 424] width 425 height 90
click at [556, 373] on html "Emu Broker Deals View D-V4FL1N9WBM [PERSON_NAME] Fanfulla Toggle Menu Customer …" at bounding box center [316, 35] width 633 height 673
select select "OPEN_LICENCE"
click at [419, 440] on div "Driver's licence number [DRIVERS_LICENSE_NUMBER] Licence expiry [DATE] Licence …" at bounding box center [391, 424] width 425 height 90
click at [268, 448] on input "Licence card number" at bounding box center [228, 458] width 99 height 21
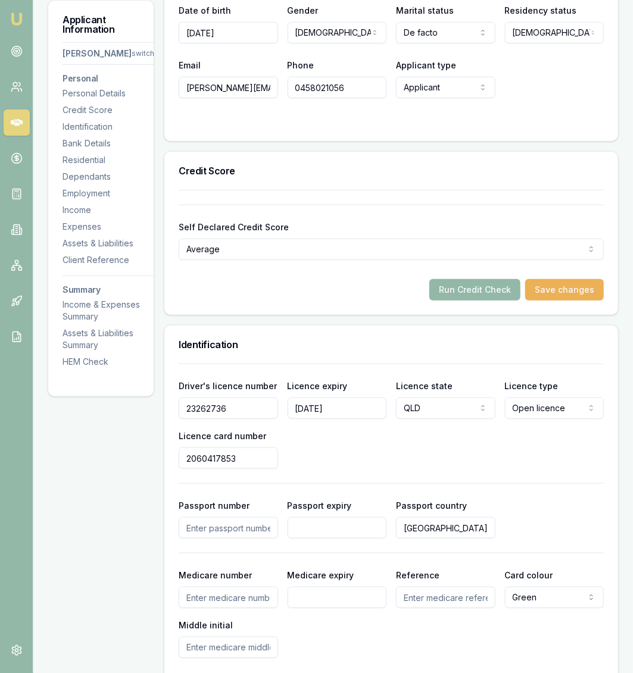
type input "2060417853"
click at [506, 436] on div "Driver's licence number [DRIVERS_LICENSE_NUMBER] Licence expiry [DATE] Licence …" at bounding box center [391, 424] width 425 height 90
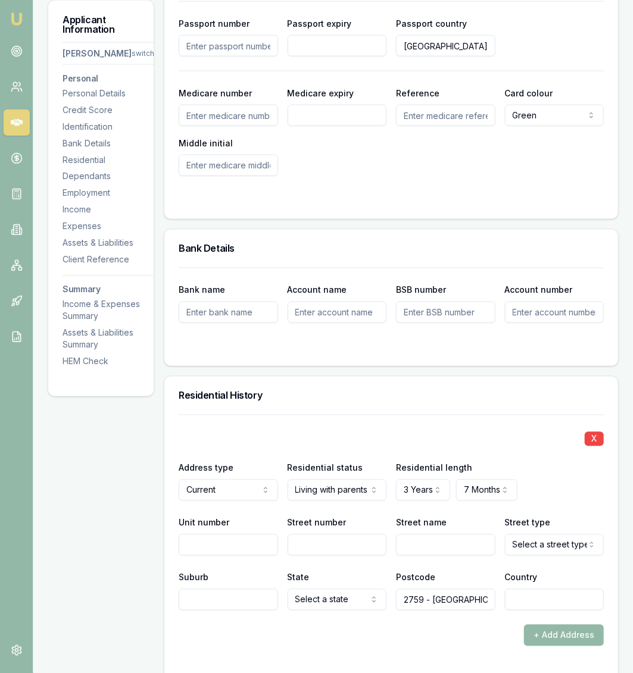
scroll to position [803, 0]
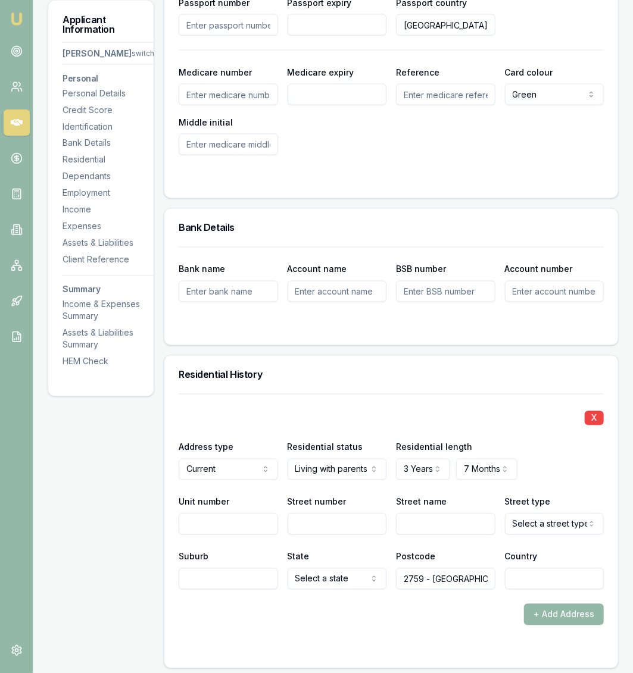
click at [250, 514] on input "Unit number" at bounding box center [228, 524] width 99 height 21
click at [321, 497] on label "Street number" at bounding box center [316, 502] width 59 height 10
click at [321, 514] on input "Street number" at bounding box center [336, 524] width 99 height 21
type input "18a"
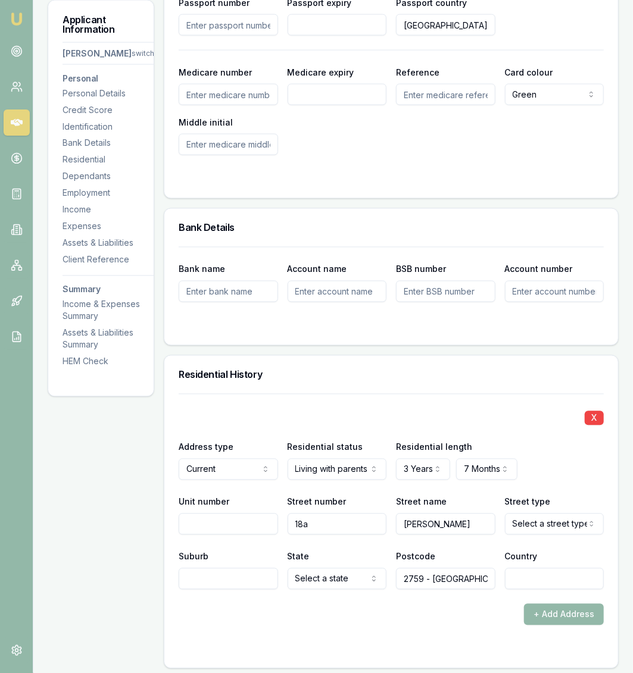
type input "[PERSON_NAME]"
select select "Lane"
type input "Freemans Reach"
click at [442, 568] on input "2759 - [GEOGRAPHIC_DATA]" at bounding box center [445, 578] width 99 height 21
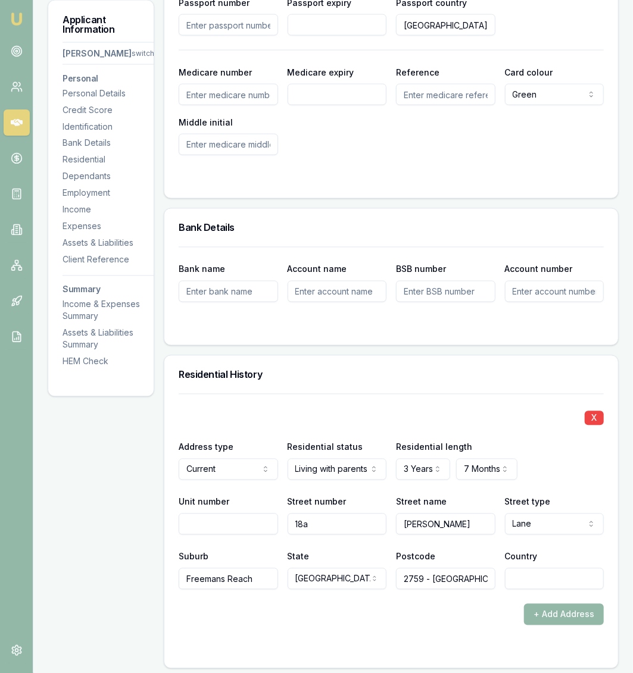
click at [442, 568] on input "2759 - [GEOGRAPHIC_DATA]" at bounding box center [445, 578] width 99 height 21
click at [471, 568] on input "2759 - [GEOGRAPHIC_DATA]" at bounding box center [445, 578] width 99 height 21
drag, startPoint x: 471, startPoint y: 564, endPoint x: 330, endPoint y: 576, distance: 141.0
click at [396, 576] on input "2759 - [GEOGRAPHIC_DATA]" at bounding box center [445, 578] width 99 height 21
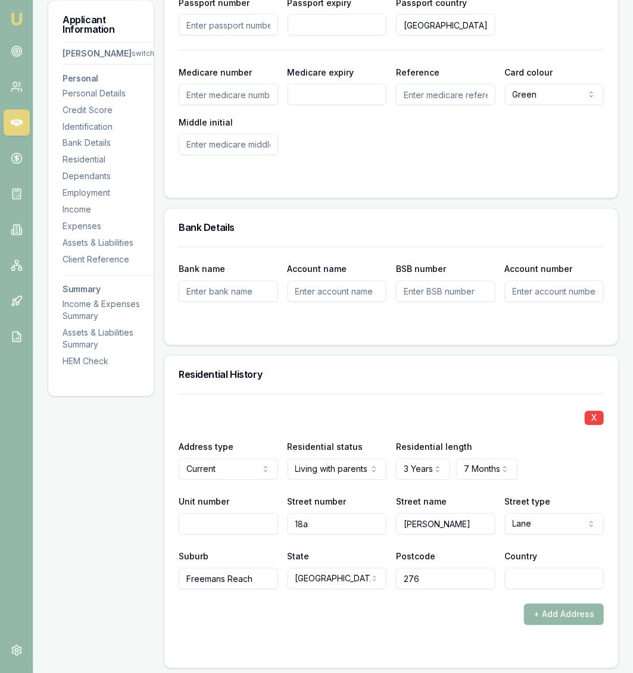
type input "2765"
click at [451, 568] on input "2765" at bounding box center [445, 578] width 99 height 21
type input "2758"
click at [541, 569] on input "Country" at bounding box center [554, 578] width 99 height 21
type input "a"
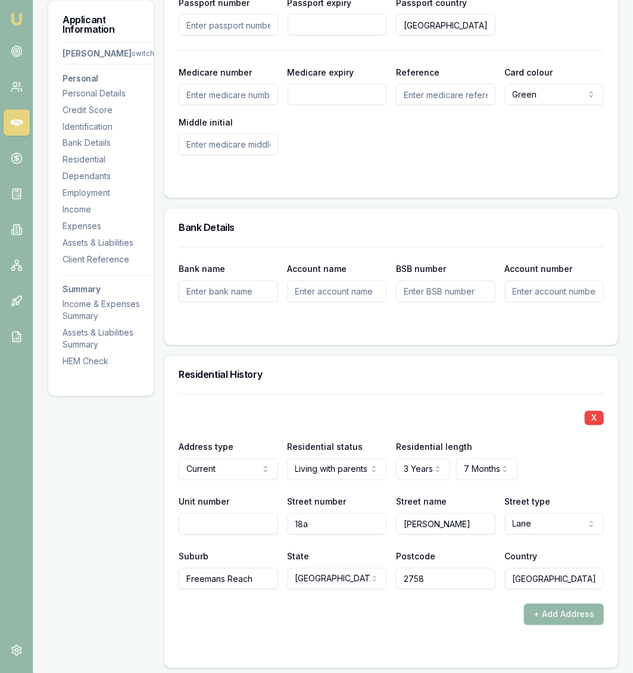
type input "[GEOGRAPHIC_DATA]"
click at [511, 604] on div "+ Add Address" at bounding box center [391, 614] width 425 height 21
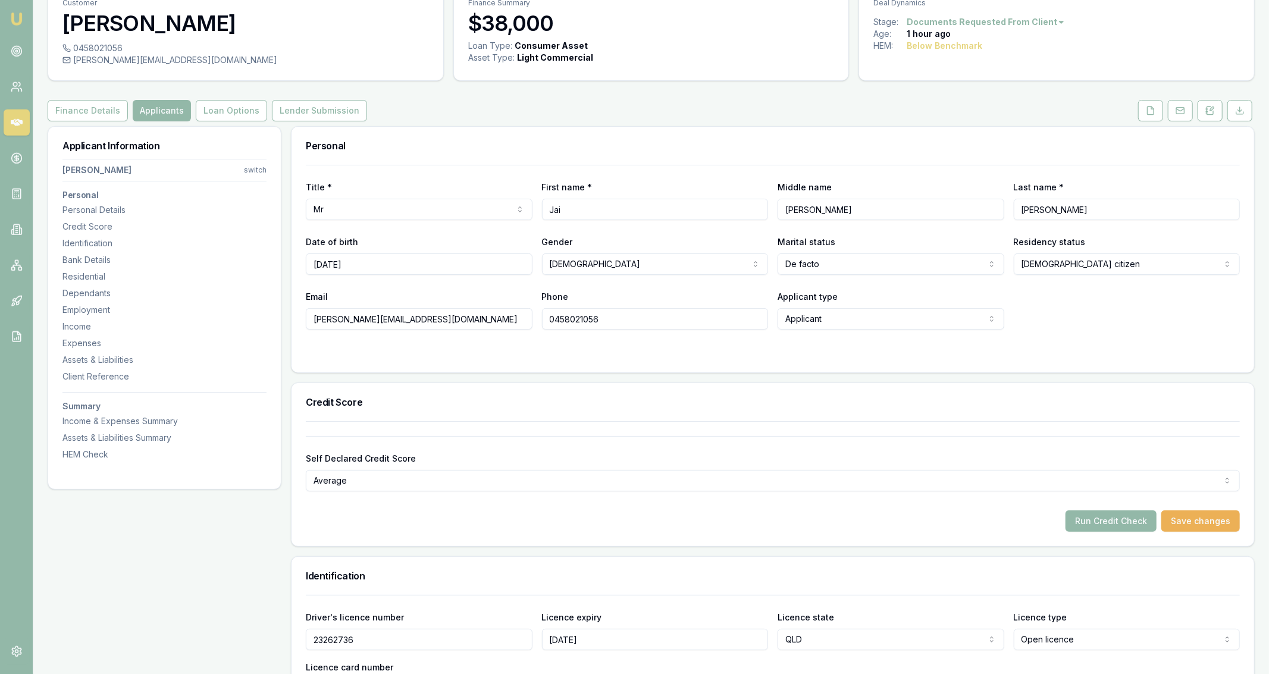
scroll to position [57, 0]
click at [1115, 528] on button "Run Credit Check" at bounding box center [1111, 521] width 91 height 21
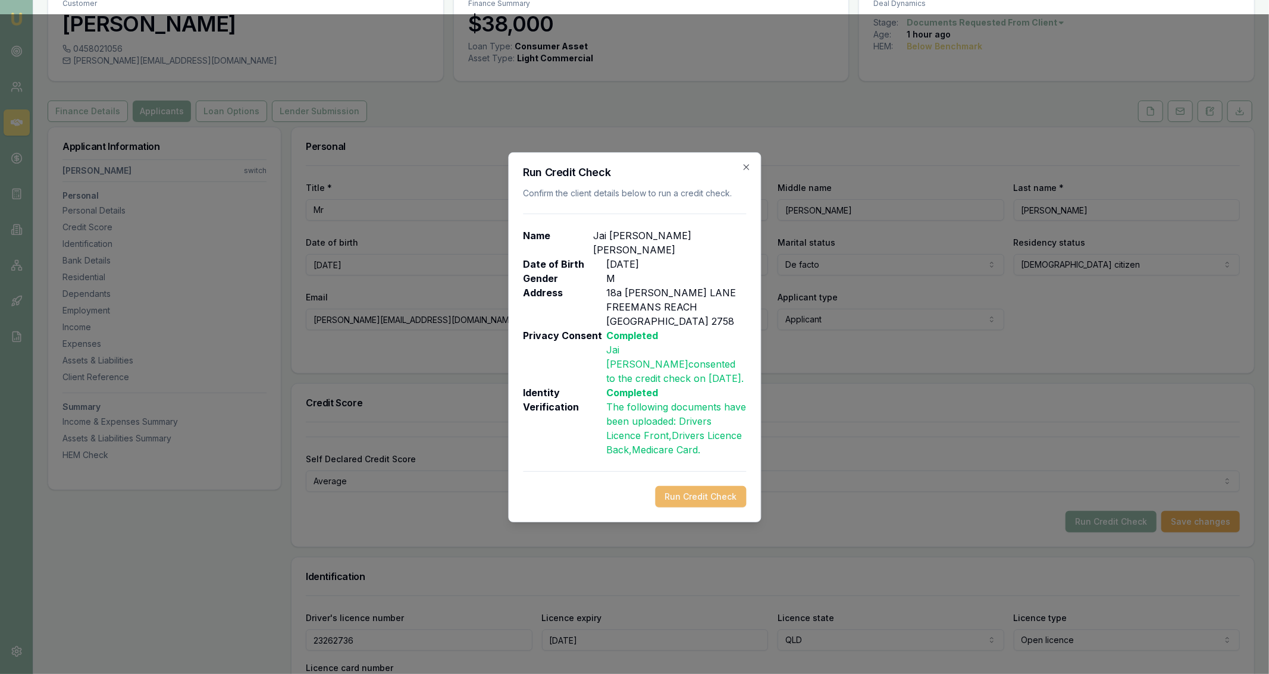
click at [681, 486] on button "Run Credit Check" at bounding box center [700, 496] width 91 height 21
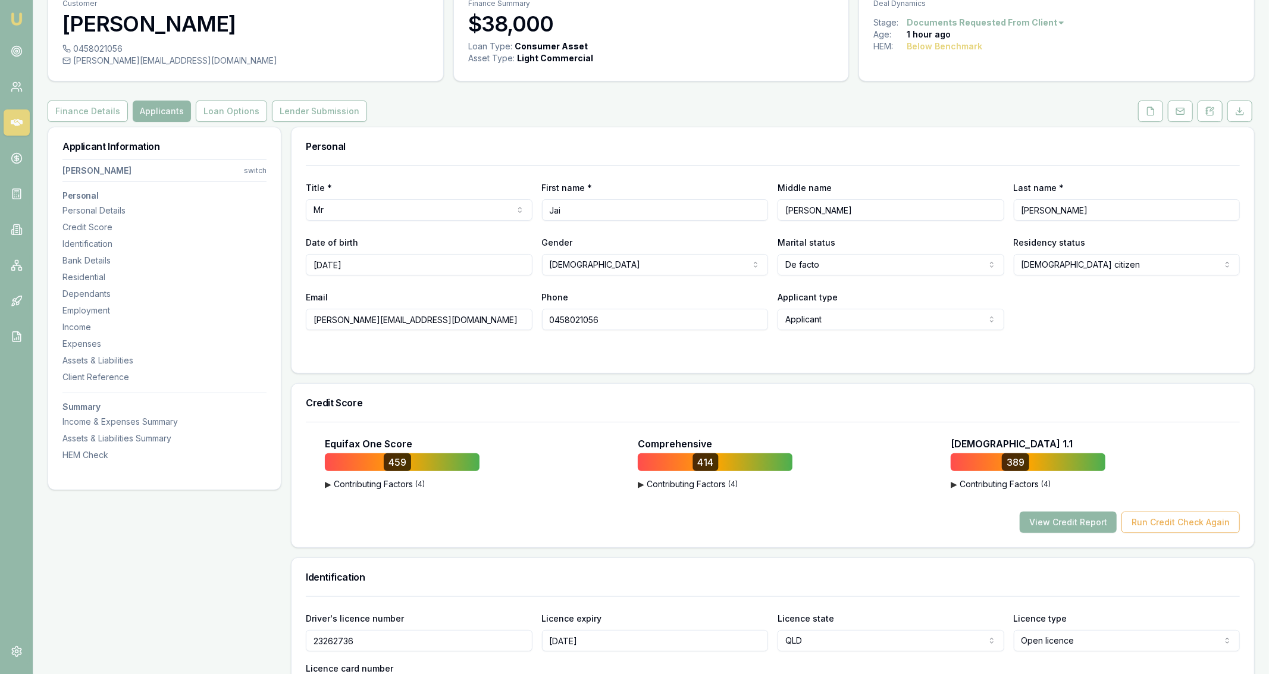
click at [1071, 520] on button "View Credit Report" at bounding box center [1068, 522] width 97 height 21
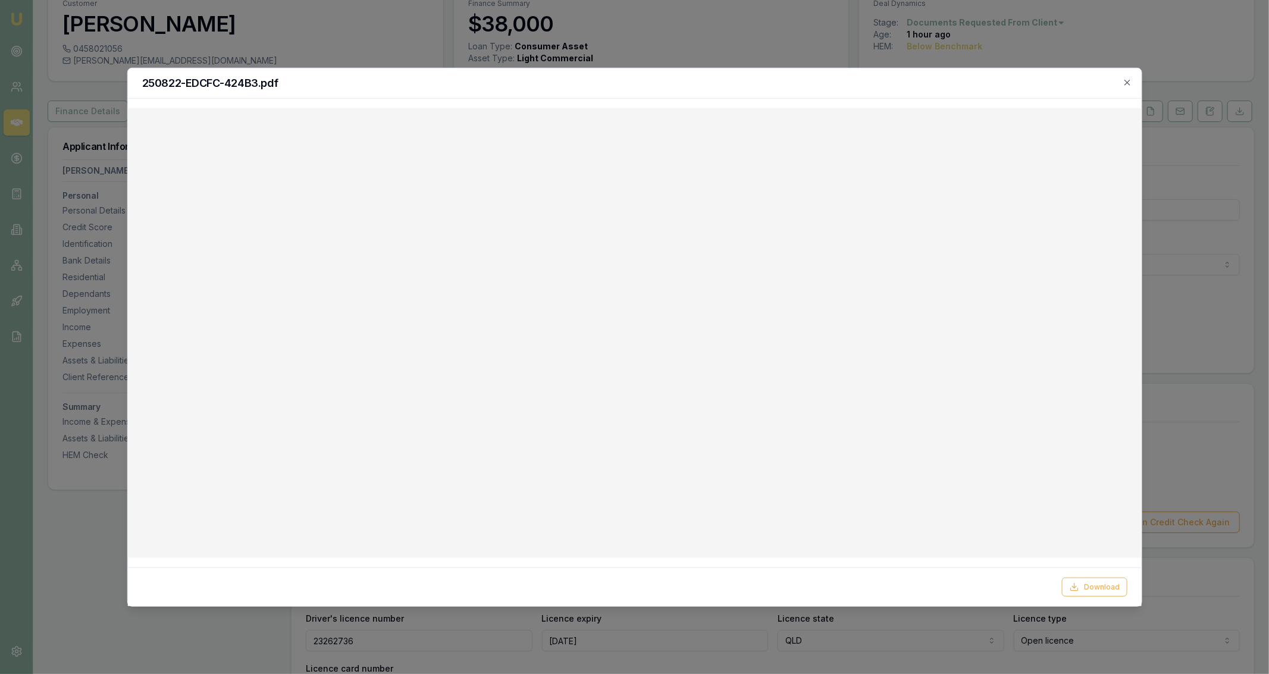
click at [673, 17] on div at bounding box center [634, 337] width 1269 height 674
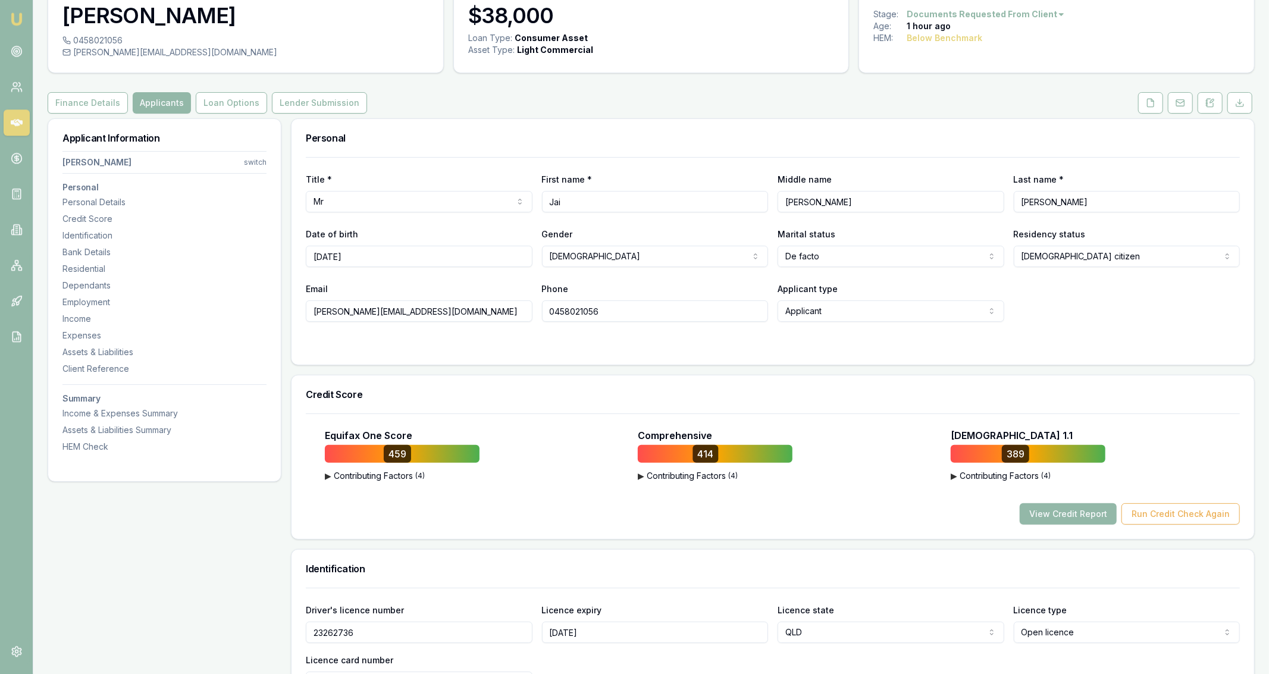
scroll to position [48, 0]
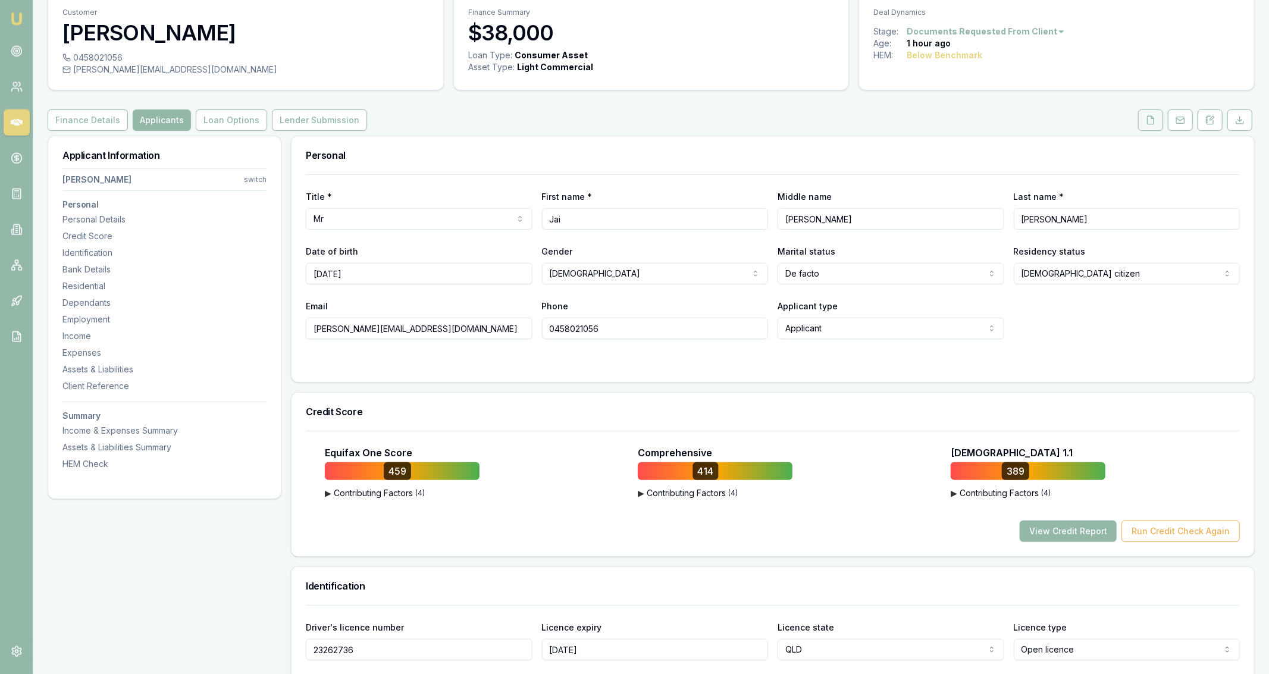
click at [1143, 127] on button at bounding box center [1150, 120] width 25 height 21
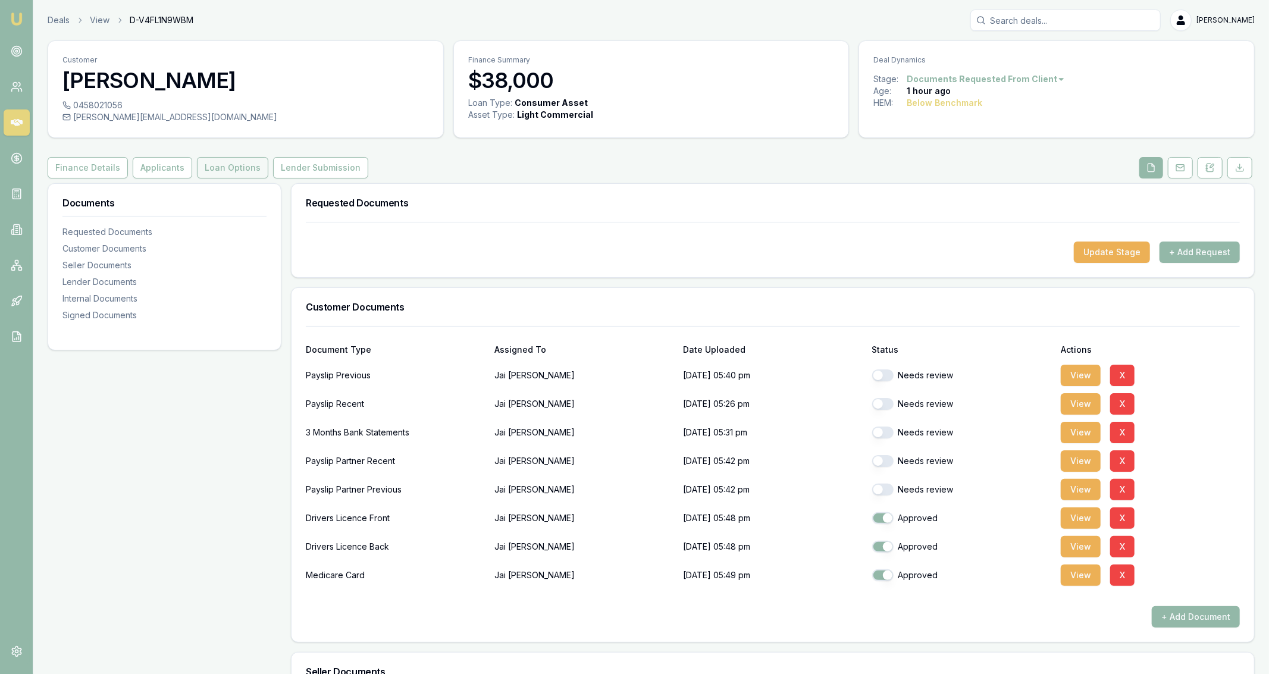
click at [242, 165] on button "Loan Options" at bounding box center [232, 167] width 71 height 21
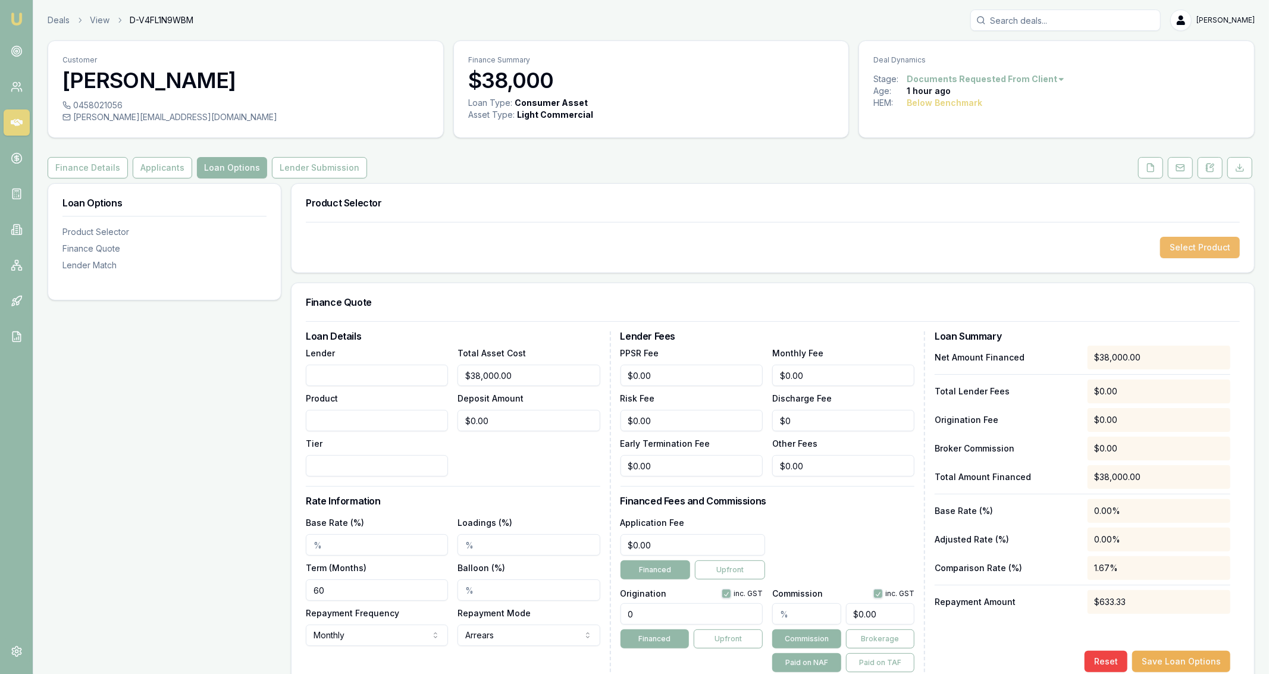
click at [1213, 245] on button "Select Product" at bounding box center [1201, 247] width 80 height 21
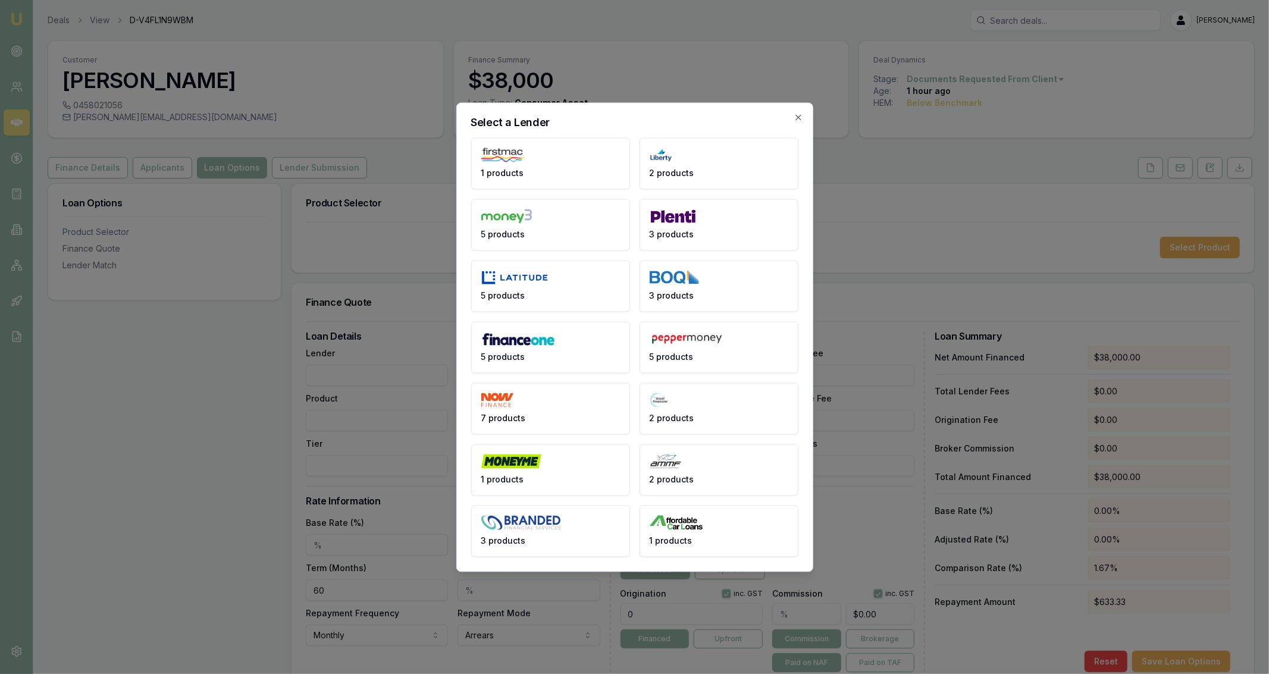
click at [273, 262] on body "Emu Broker Deals View D-V4FL1N9WBM [PERSON_NAME] Fanfulla Toggle Menu Customer …" at bounding box center [634, 337] width 1269 height 674
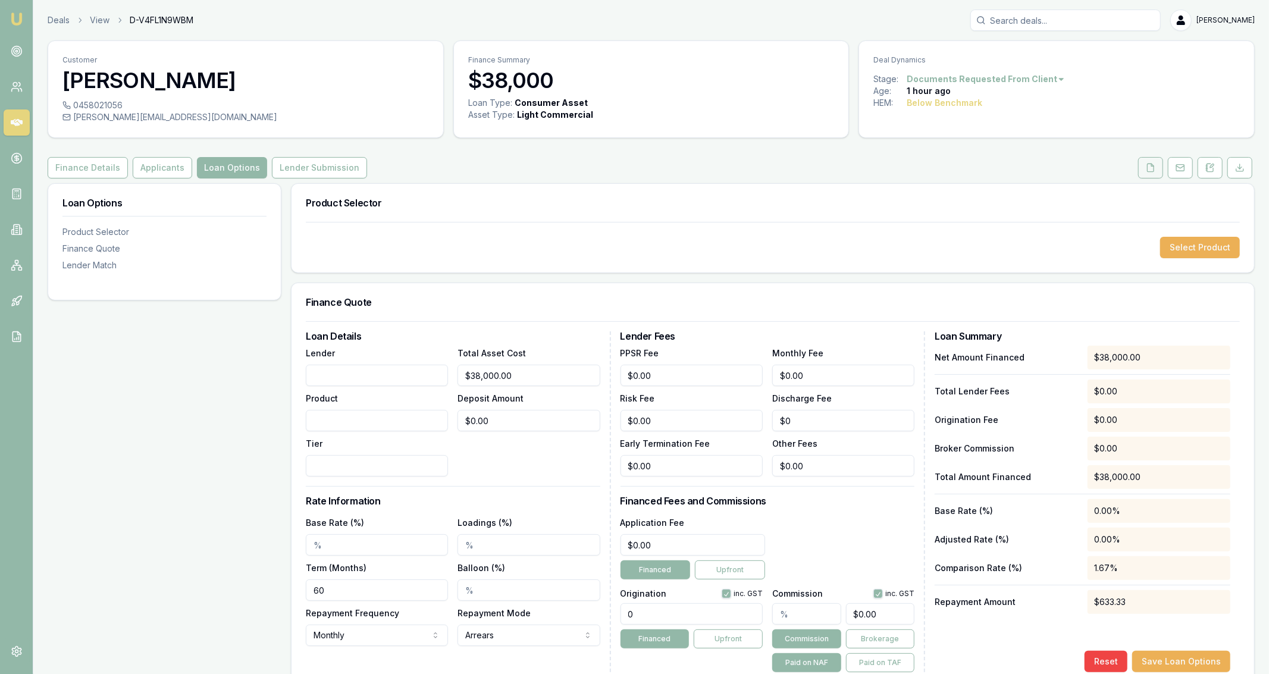
click at [1150, 170] on icon at bounding box center [1151, 168] width 10 height 10
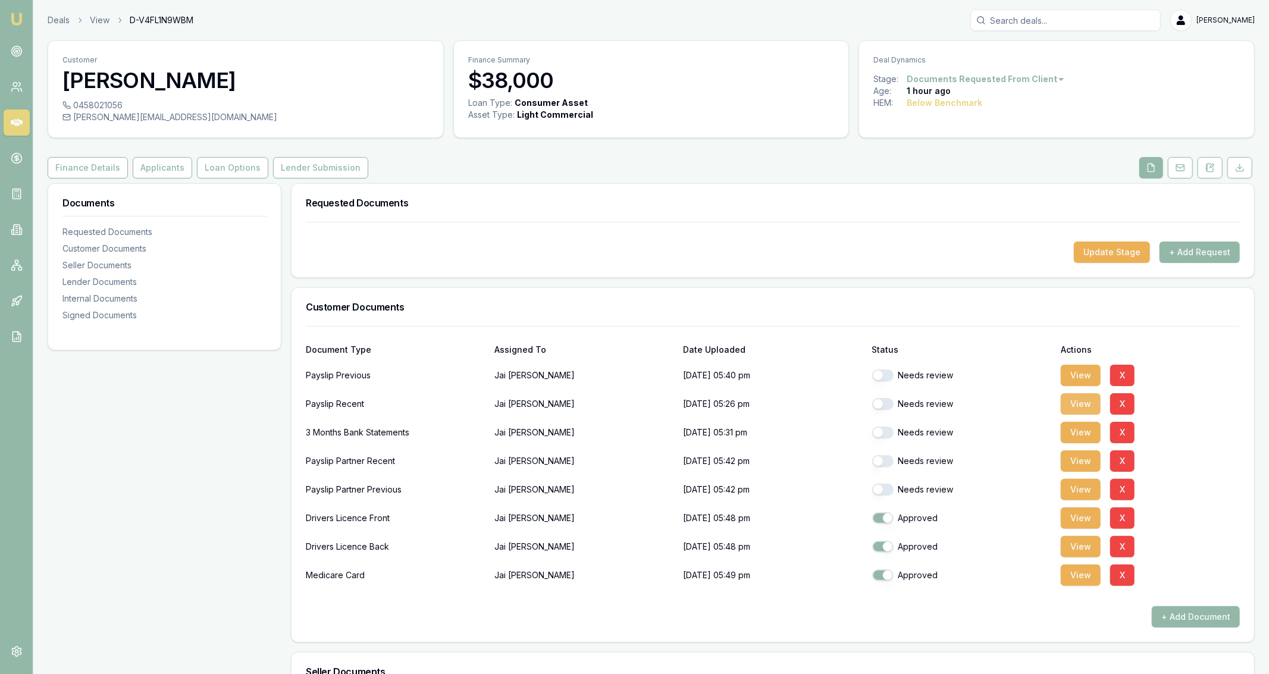
click at [1081, 410] on button "View" at bounding box center [1081, 403] width 40 height 21
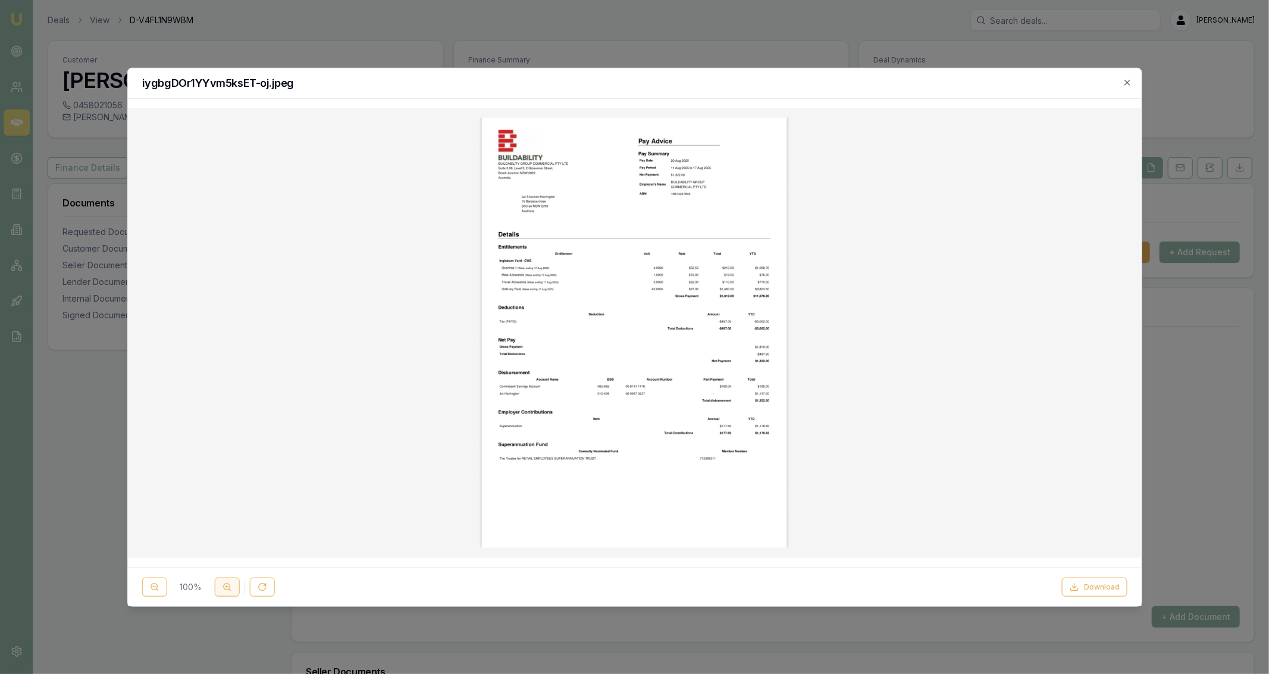
click at [224, 592] on icon at bounding box center [227, 588] width 10 height 10
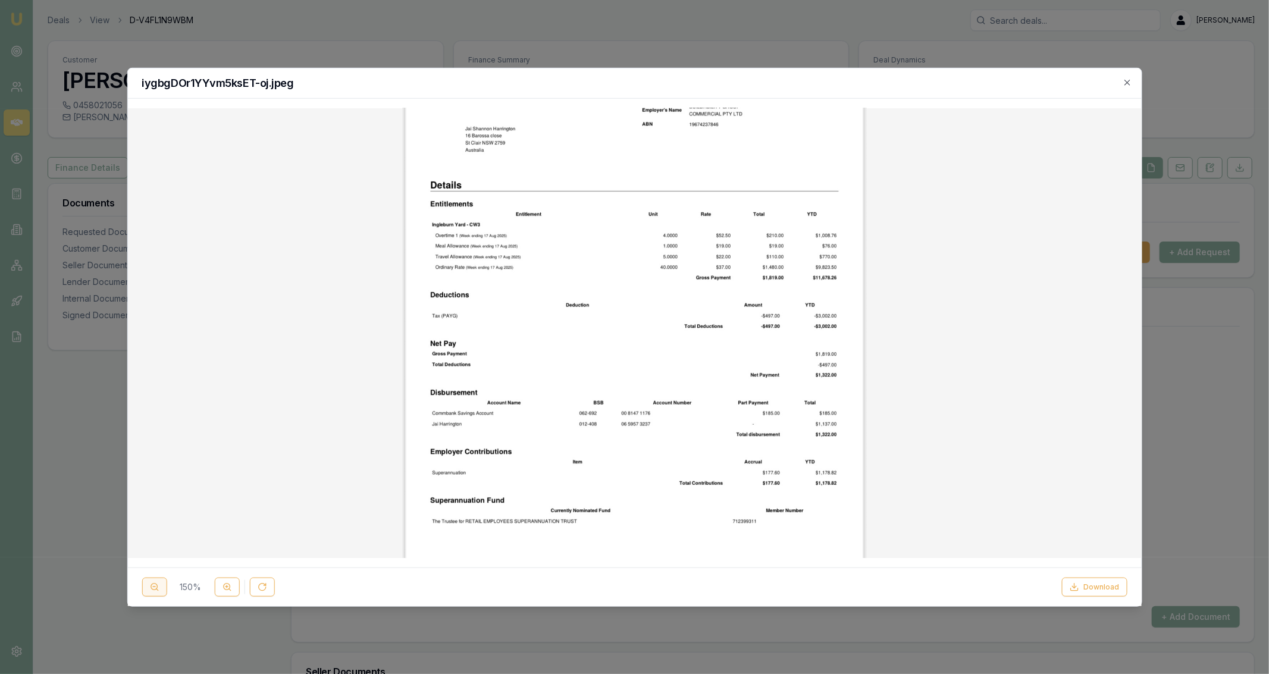
click at [156, 589] on line at bounding box center [157, 590] width 2 height 2
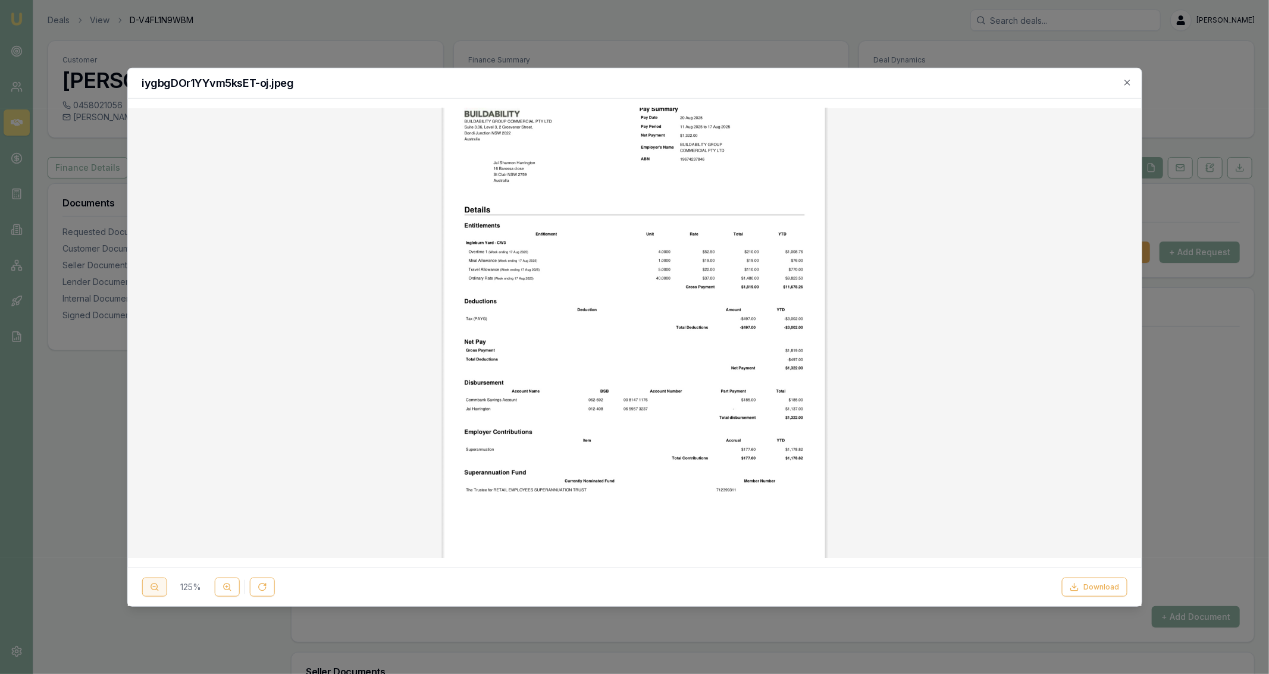
click at [157, 589] on icon at bounding box center [154, 588] width 10 height 10
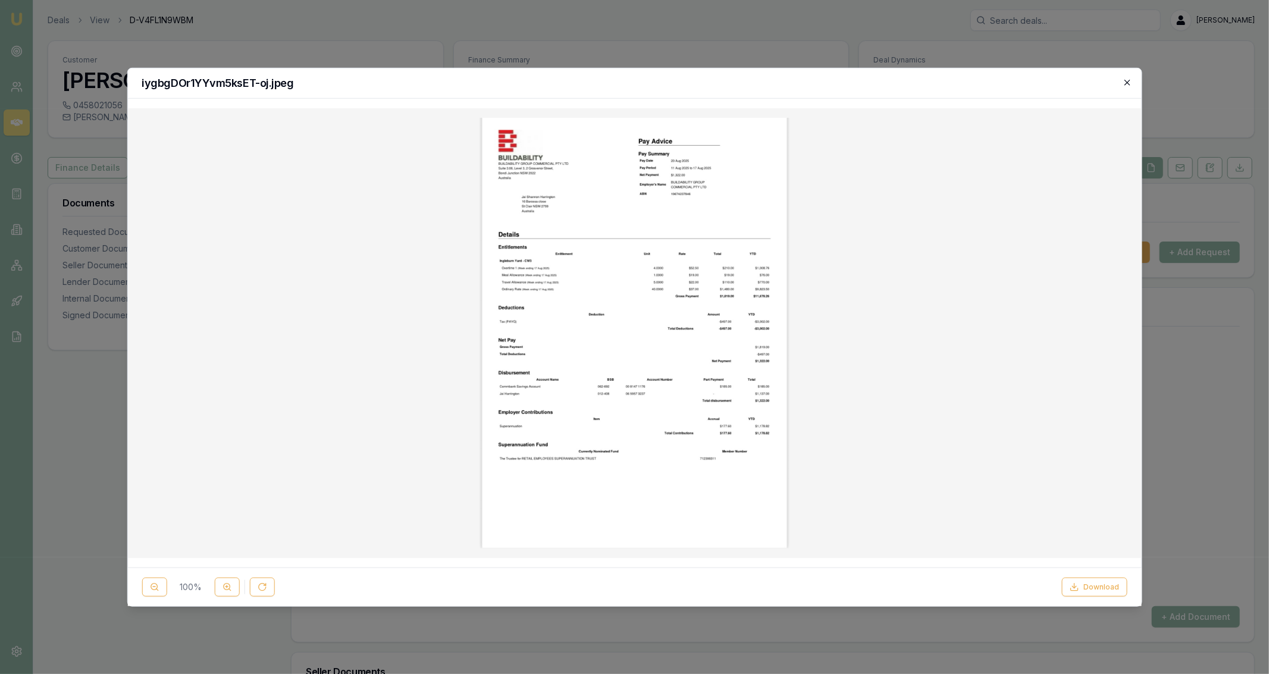
click at [1127, 83] on icon "button" at bounding box center [1127, 82] width 5 height 5
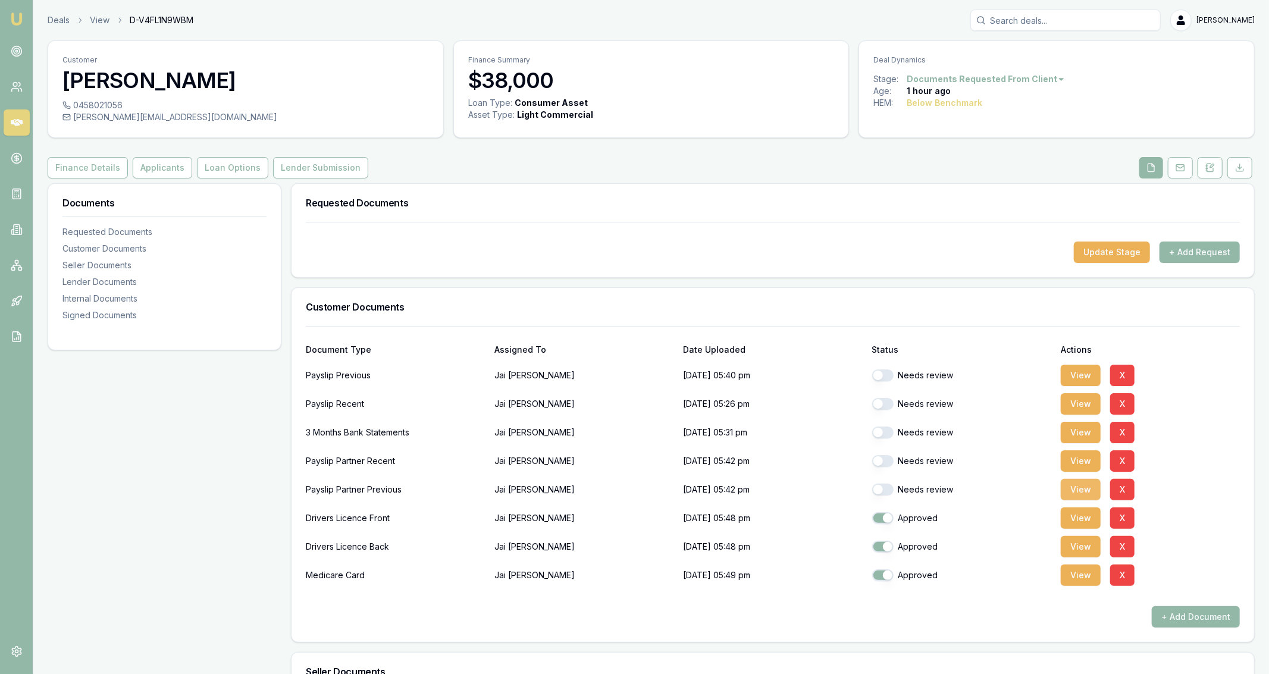
click at [1086, 488] on button "View" at bounding box center [1081, 489] width 40 height 21
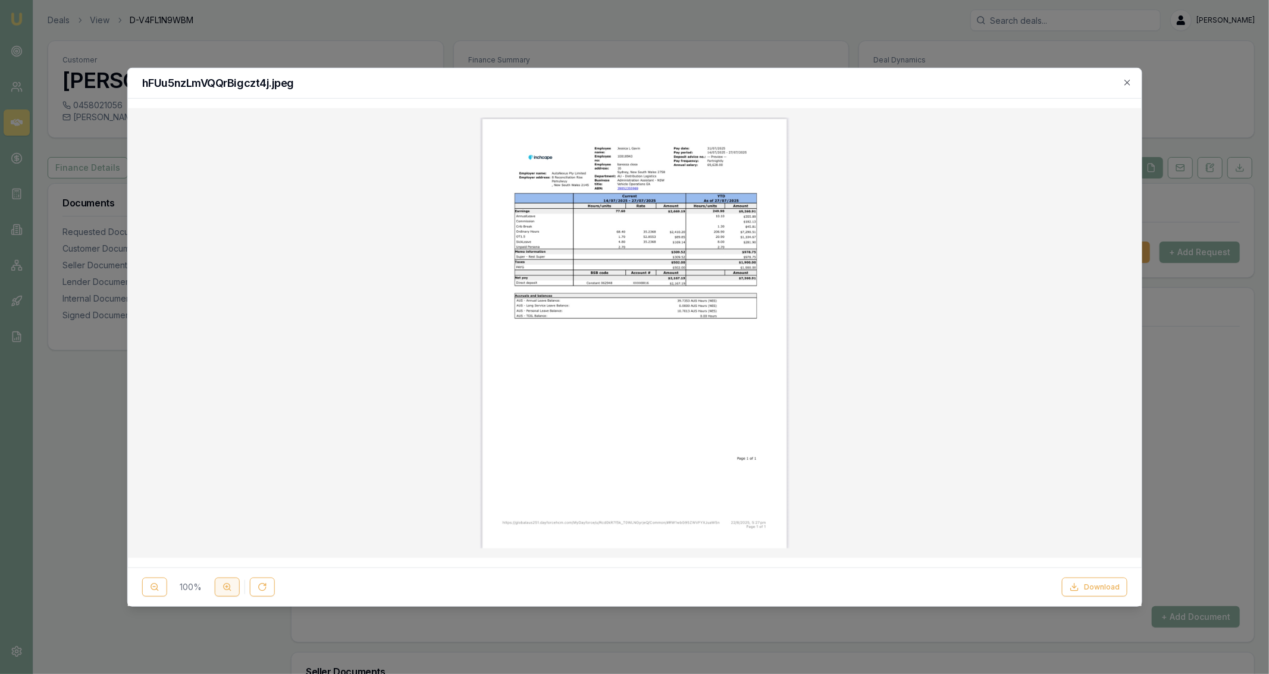
click at [221, 590] on button at bounding box center [226, 587] width 25 height 19
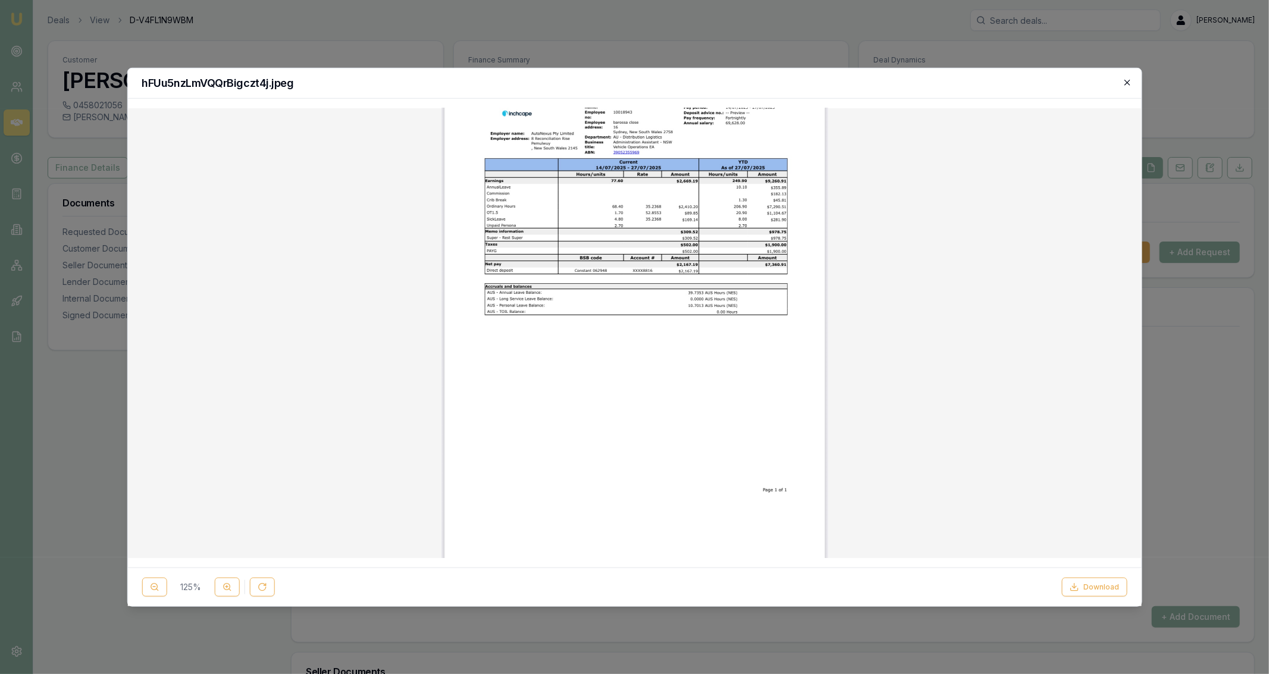
click at [1130, 84] on icon "button" at bounding box center [1127, 82] width 5 height 5
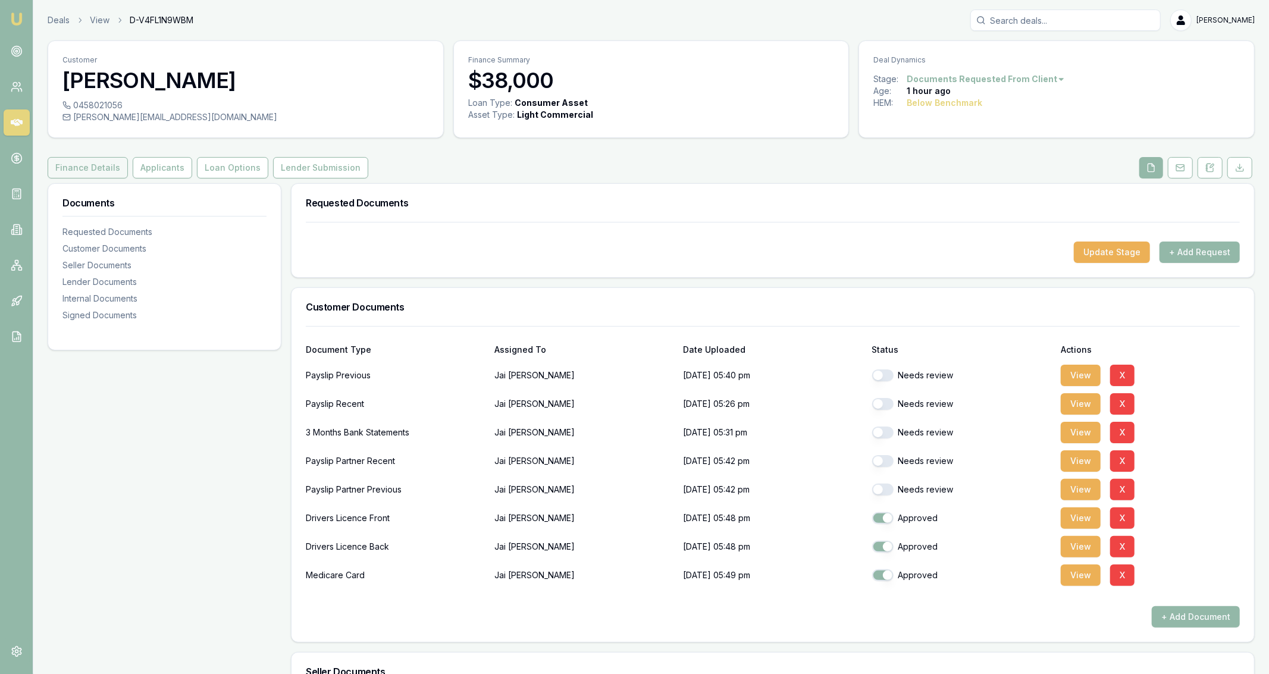
click at [71, 173] on button "Finance Details" at bounding box center [88, 167] width 80 height 21
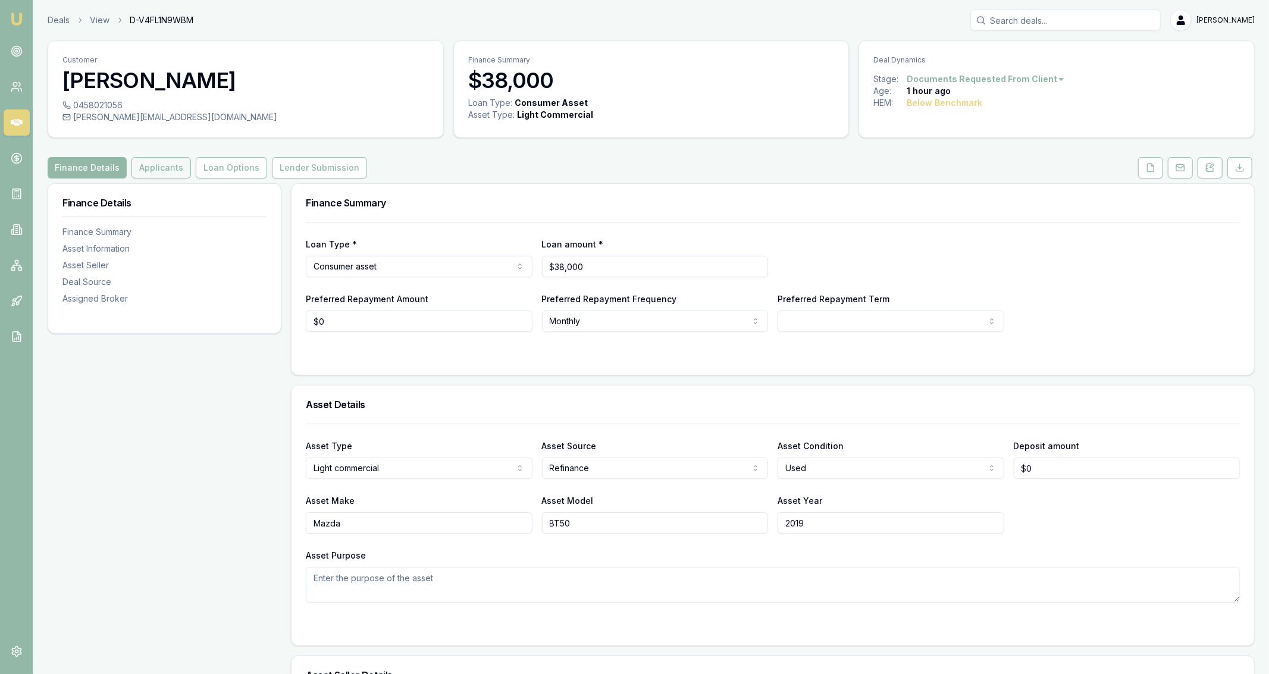
click at [157, 162] on button "Applicants" at bounding box center [162, 167] width 60 height 21
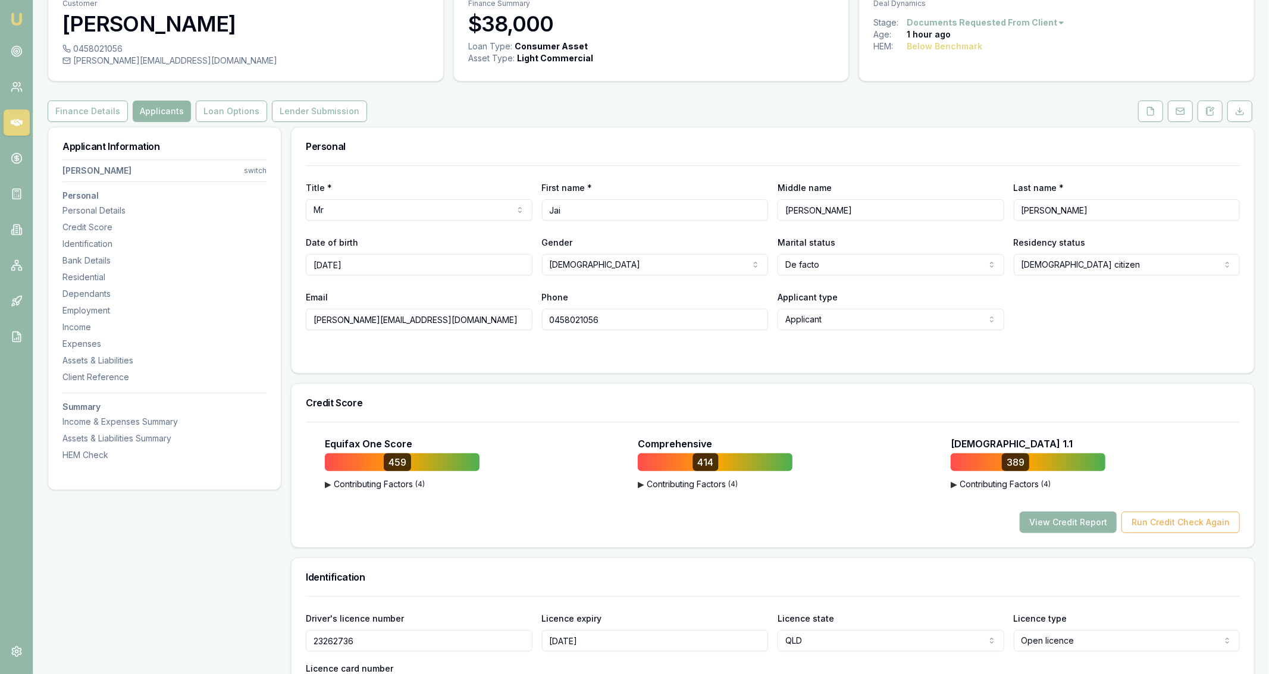
scroll to position [57, 0]
click at [247, 113] on button "Loan Options" at bounding box center [231, 111] width 71 height 21
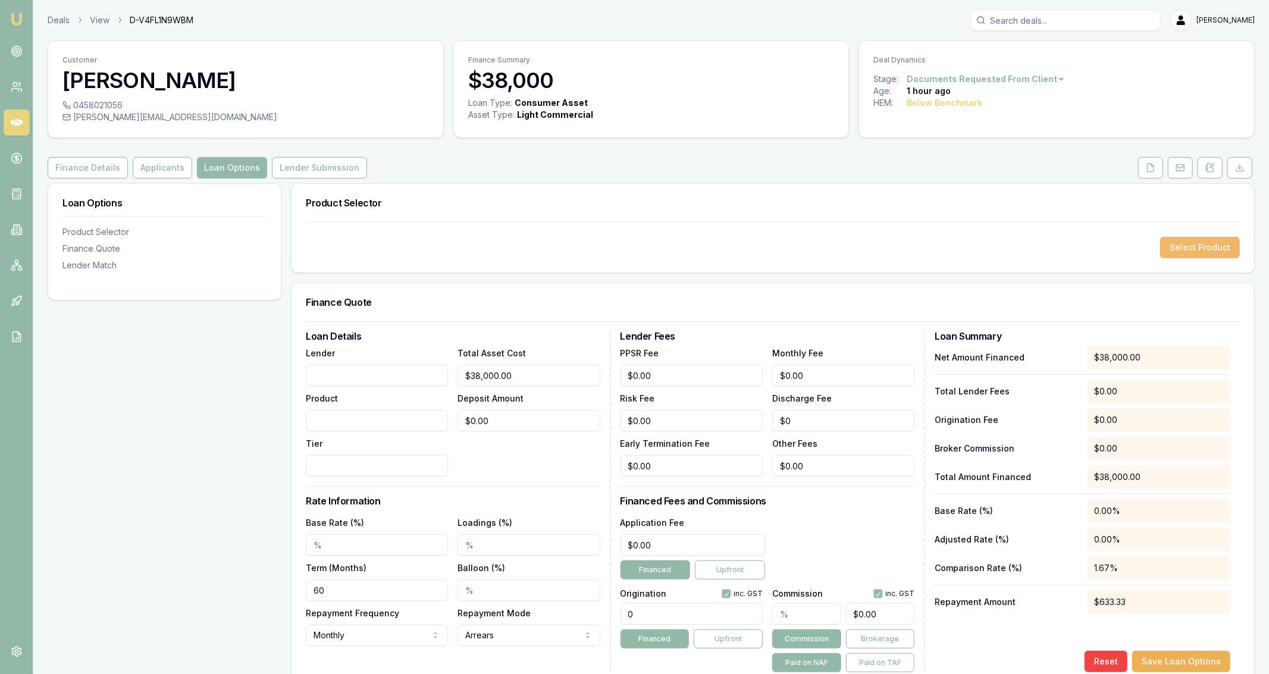
click at [1199, 248] on button "Select Product" at bounding box center [1201, 247] width 80 height 21
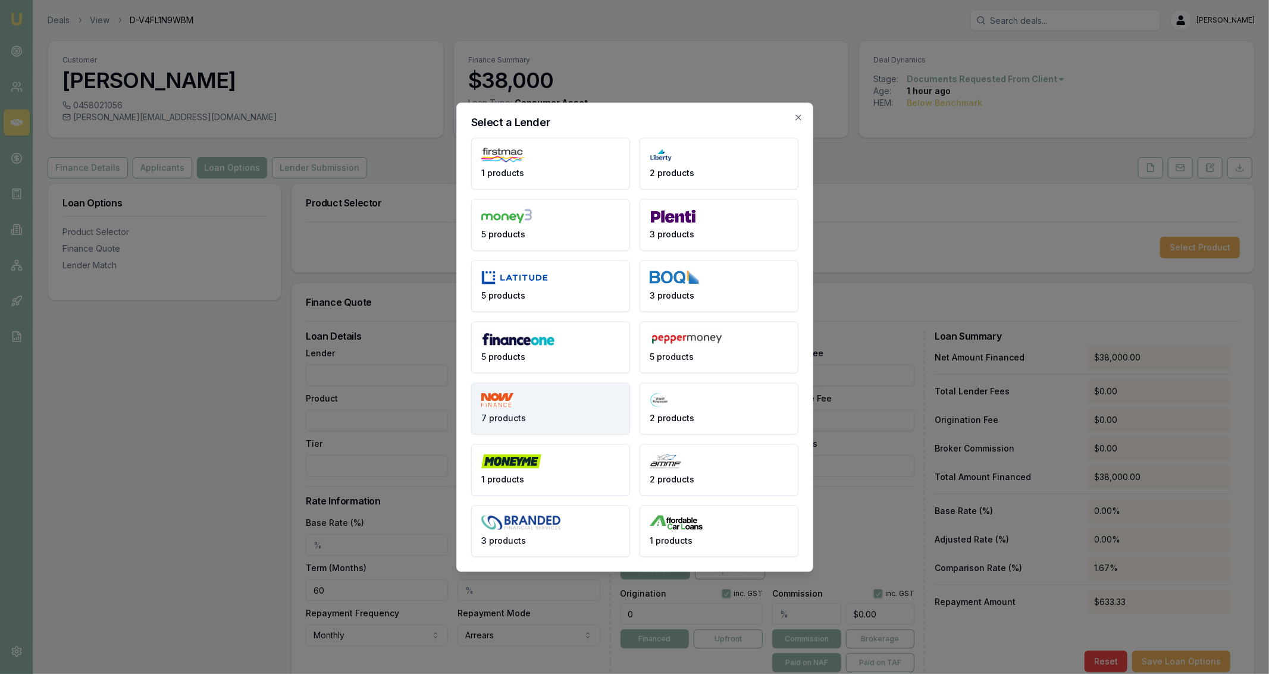
click at [570, 402] on button "7 products" at bounding box center [550, 409] width 159 height 52
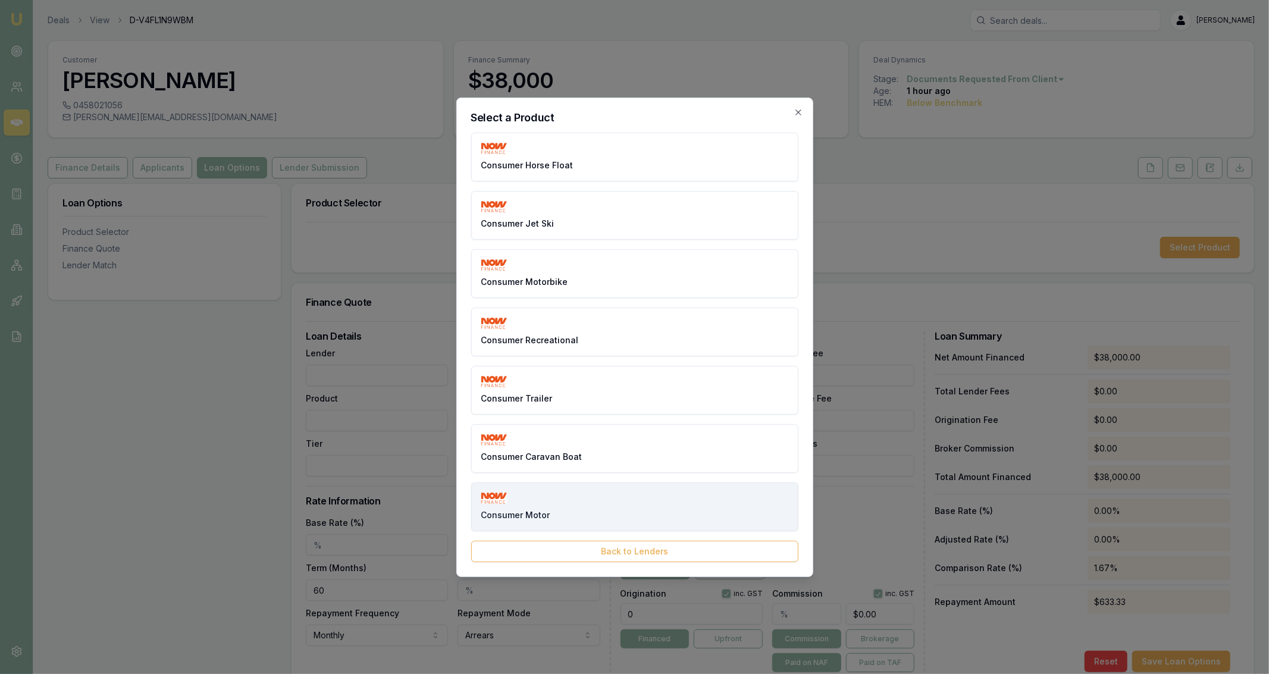
click at [612, 505] on button "Consumer Motor" at bounding box center [634, 507] width 327 height 49
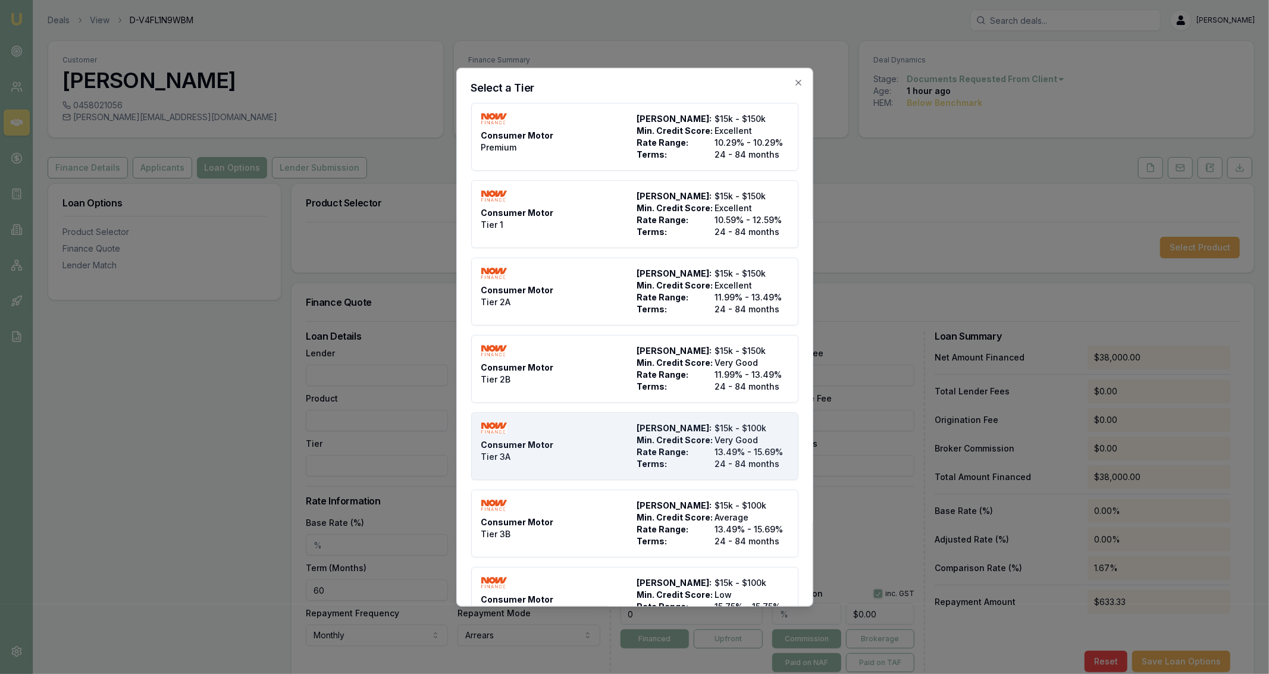
scroll to position [72, 0]
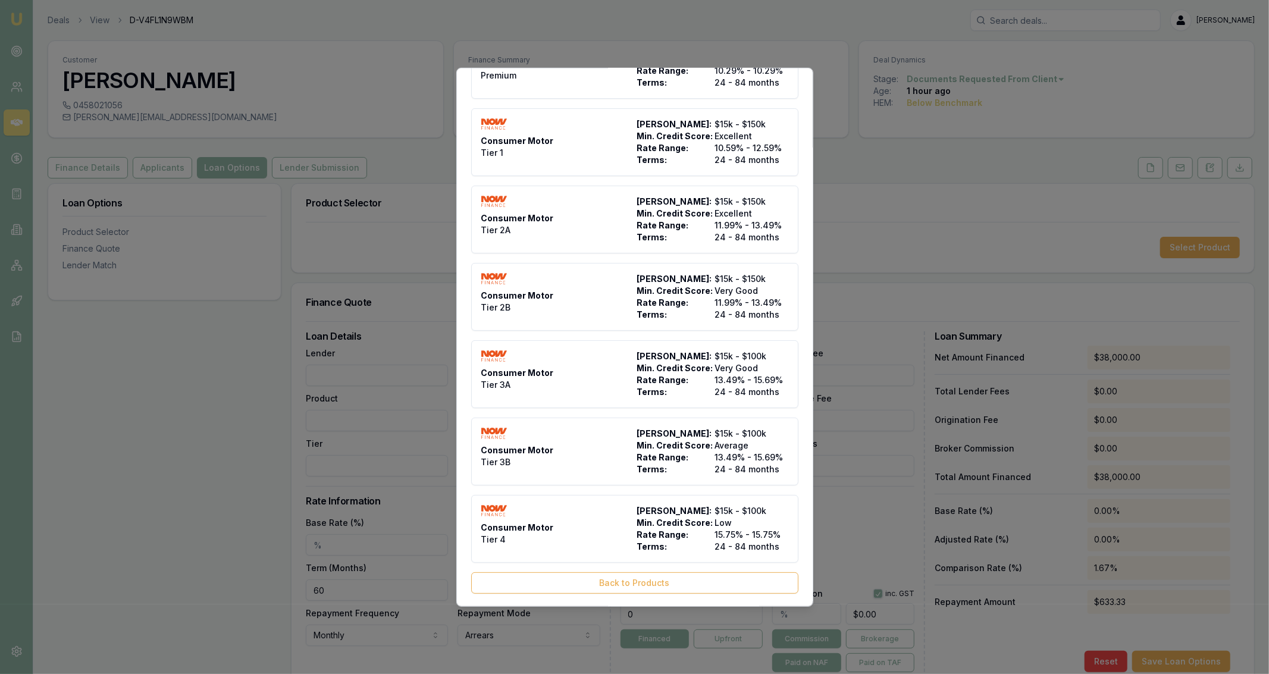
click at [322, 524] on body "Emu Broker Deals View D-V4FL1N9WBM [PERSON_NAME] Fanfulla Toggle Menu Customer …" at bounding box center [634, 337] width 1269 height 674
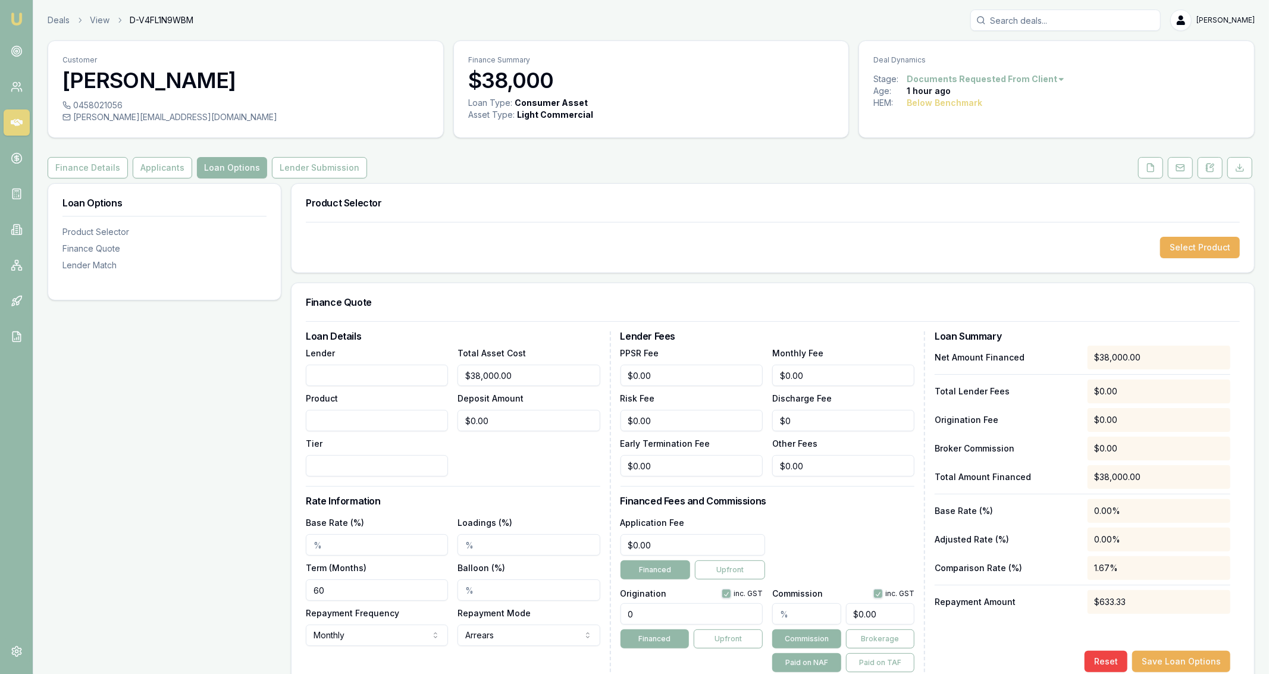
click at [198, 469] on div "Loan Options Product Selector Finance Quote Lender Match" at bounding box center [165, 608] width 234 height 850
click at [160, 170] on button "Applicants" at bounding box center [163, 167] width 60 height 21
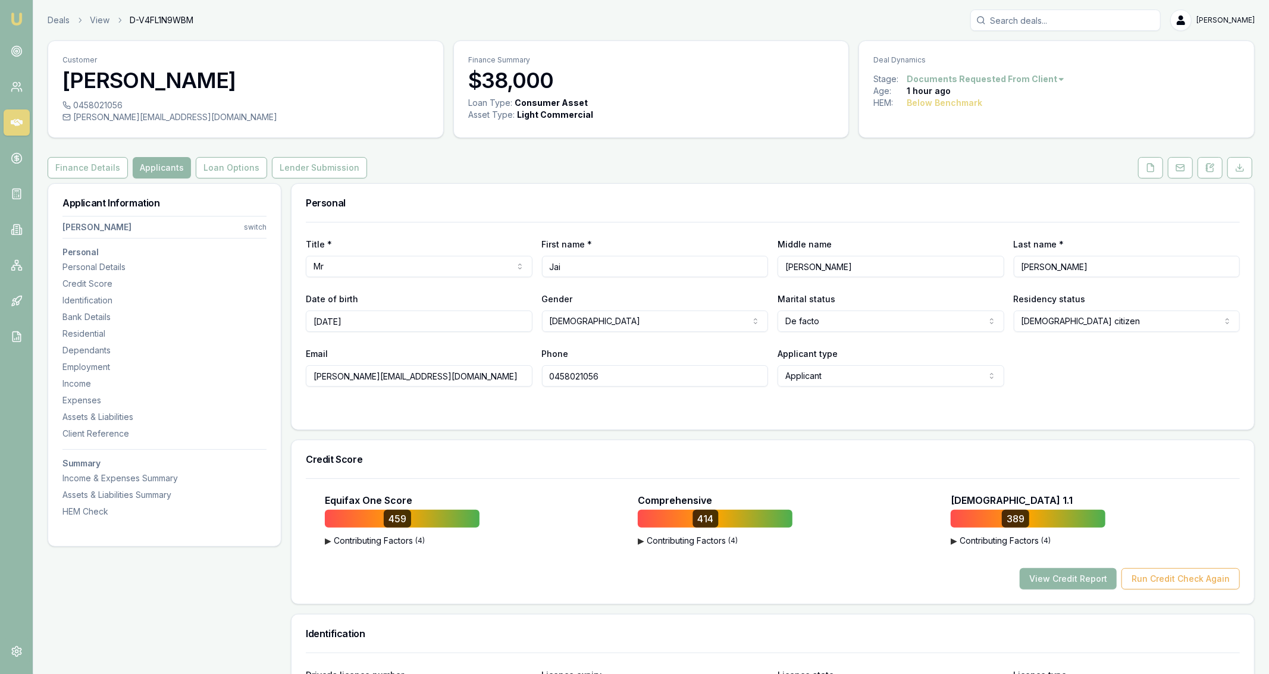
click at [1071, 581] on button "View Credit Report" at bounding box center [1068, 578] width 97 height 21
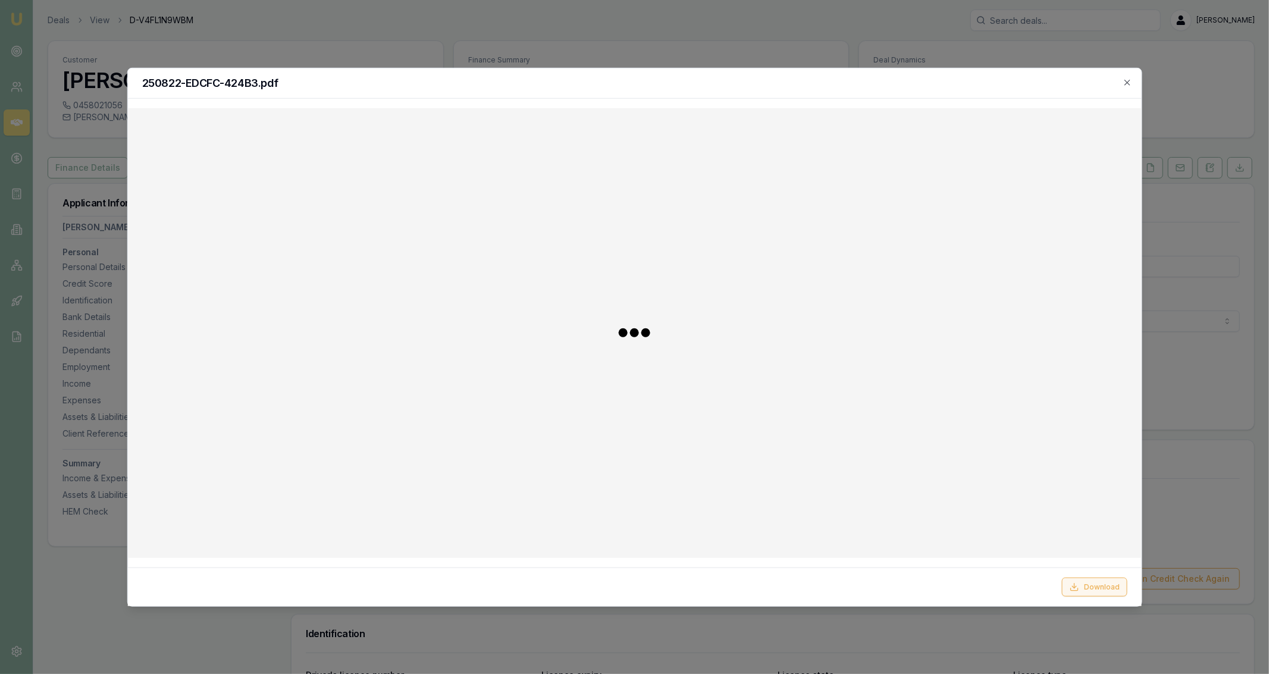
click at [1073, 588] on icon at bounding box center [1075, 588] width 10 height 10
click at [1210, 212] on div at bounding box center [634, 337] width 1269 height 674
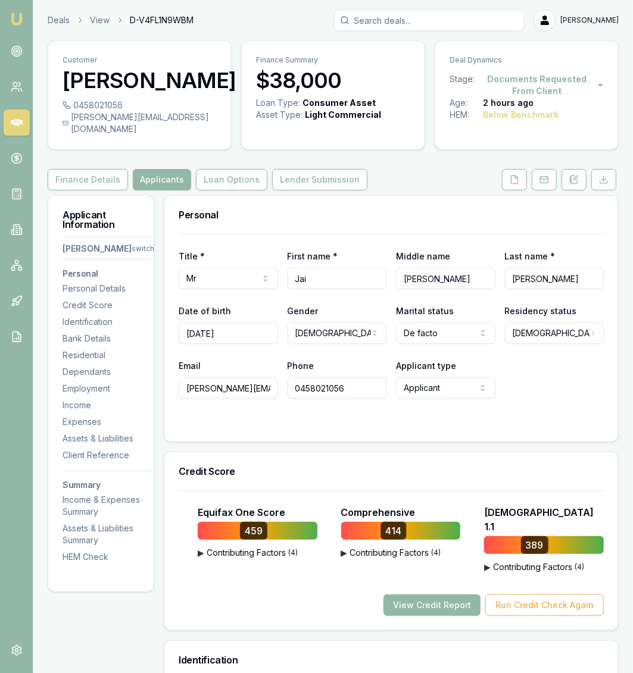
click at [116, 97] on div "Customer [PERSON_NAME]" at bounding box center [139, 70] width 183 height 58
click at [116, 100] on div "Customer [PERSON_NAME] 0458021056 [PERSON_NAME][EMAIL_ADDRESS][DOMAIN_NAME]" at bounding box center [140, 95] width 184 height 110
click at [116, 100] on div "0458021056" at bounding box center [139, 105] width 154 height 12
click at [119, 105] on div "0458021056" at bounding box center [139, 105] width 154 height 12
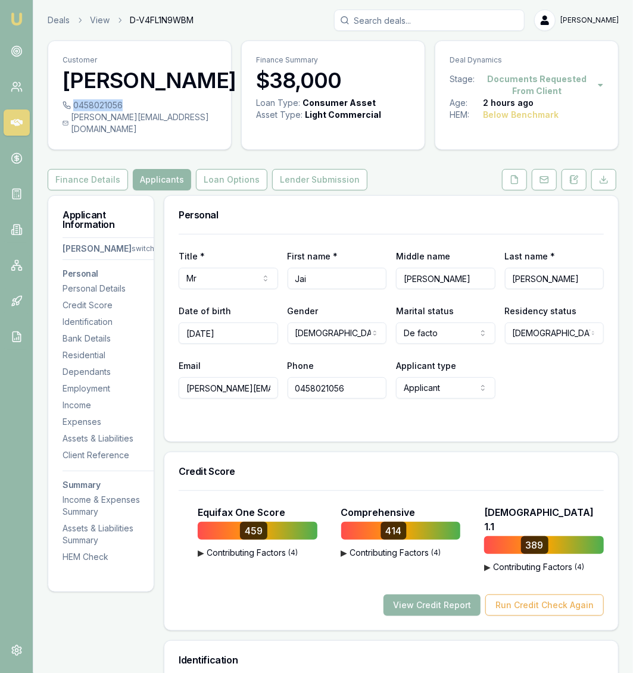
copy div "0458021056"
click at [101, 118] on div "[PERSON_NAME][EMAIL_ADDRESS][DOMAIN_NAME]" at bounding box center [139, 123] width 154 height 24
copy icon
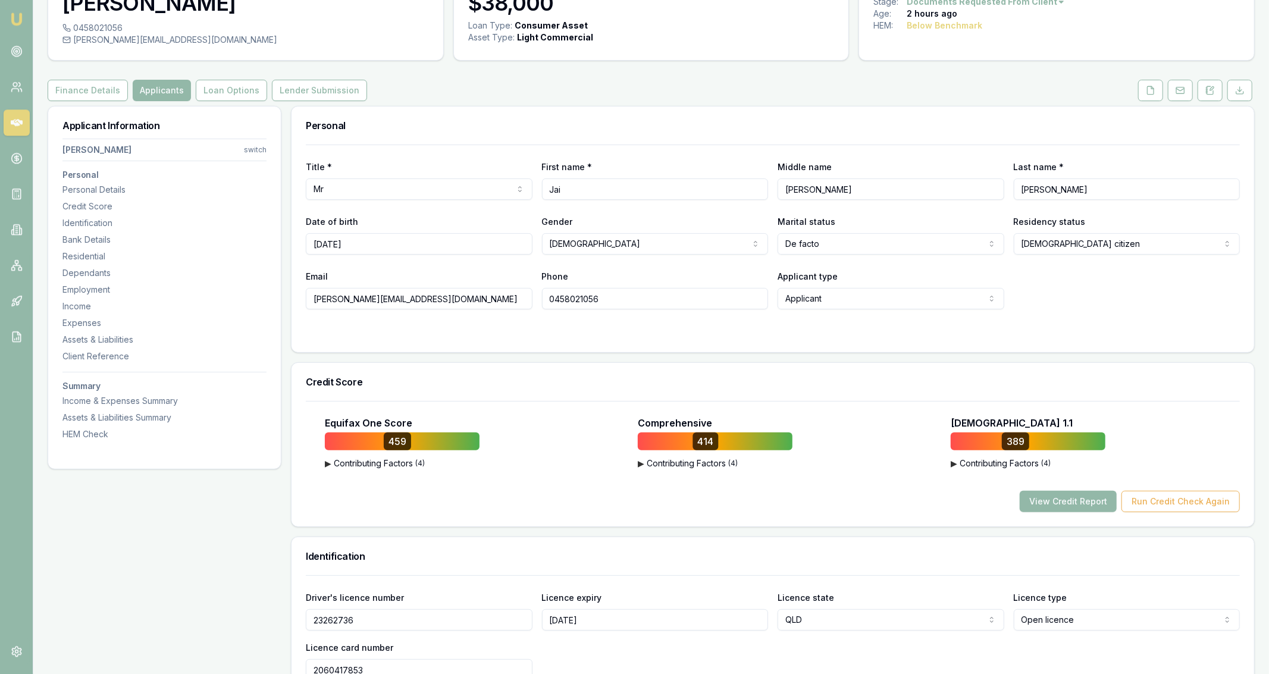
scroll to position [125, 0]
